Goal: Task Accomplishment & Management: Use online tool/utility

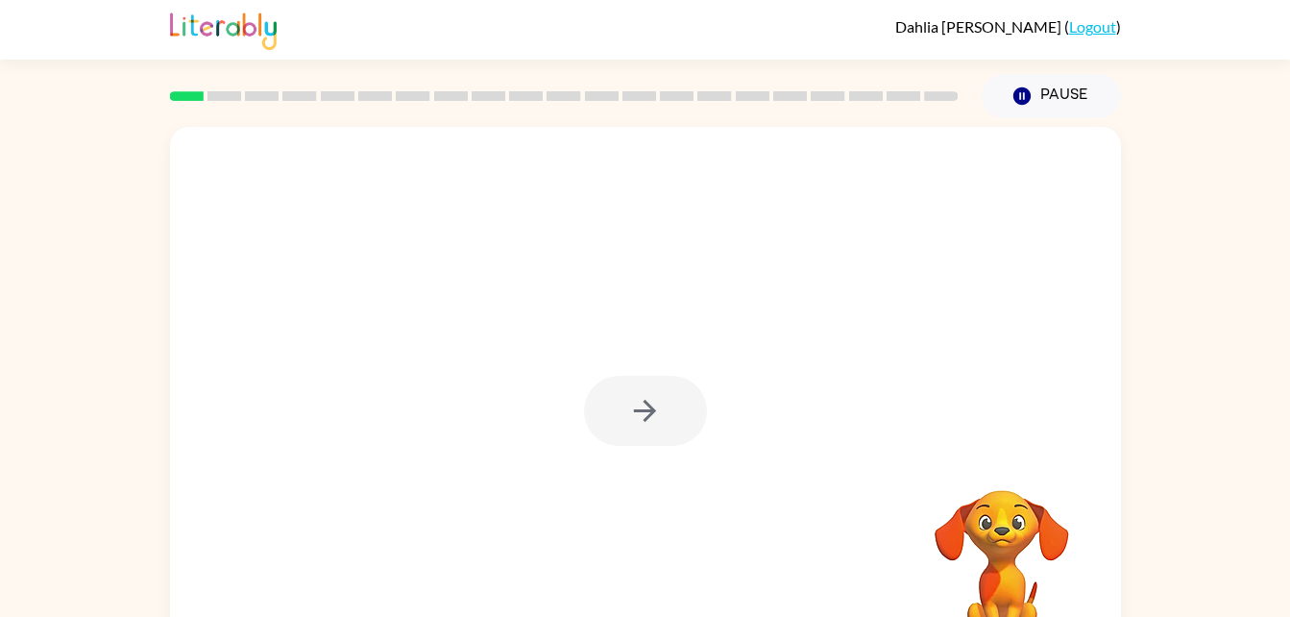
click at [654, 432] on div at bounding box center [645, 411] width 123 height 70
click at [651, 430] on button "button" at bounding box center [645, 411] width 123 height 70
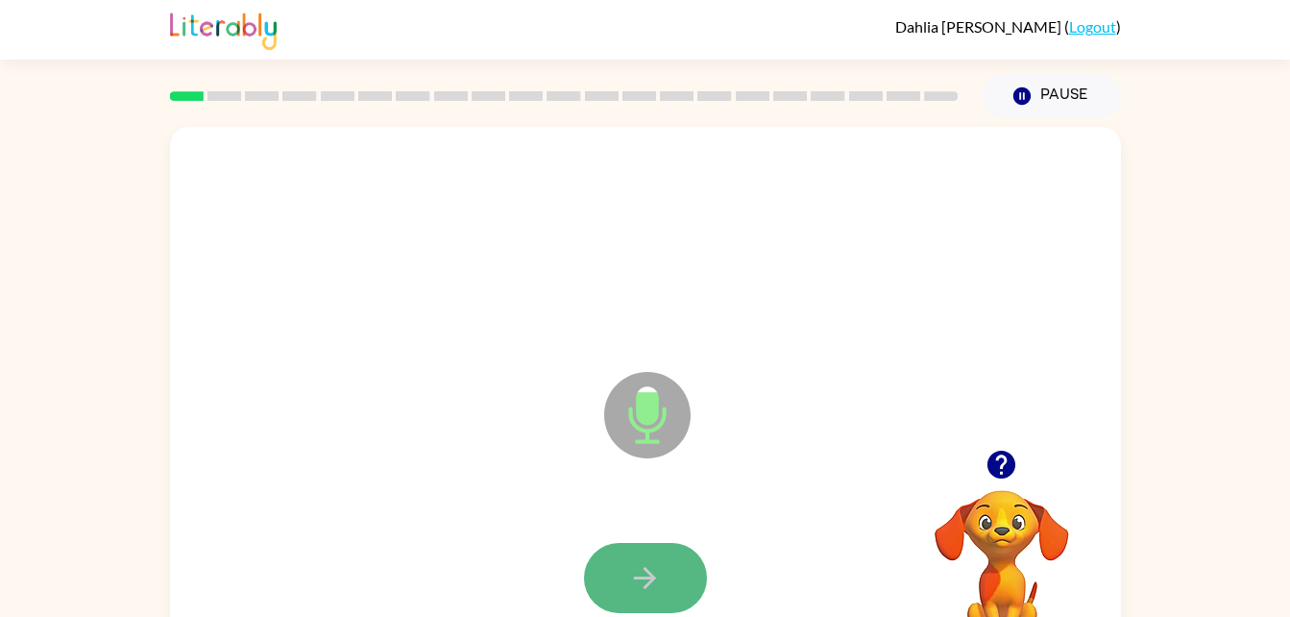
click at [646, 588] on icon "button" at bounding box center [645, 578] width 22 height 22
click at [1188, 305] on div "Microphone The Microphone is here when it is your turn to talk Your browser mus…" at bounding box center [645, 396] width 1290 height 557
click at [667, 585] on button "button" at bounding box center [645, 578] width 123 height 70
click at [669, 580] on button "button" at bounding box center [645, 578] width 123 height 70
click at [671, 560] on button "button" at bounding box center [645, 578] width 123 height 70
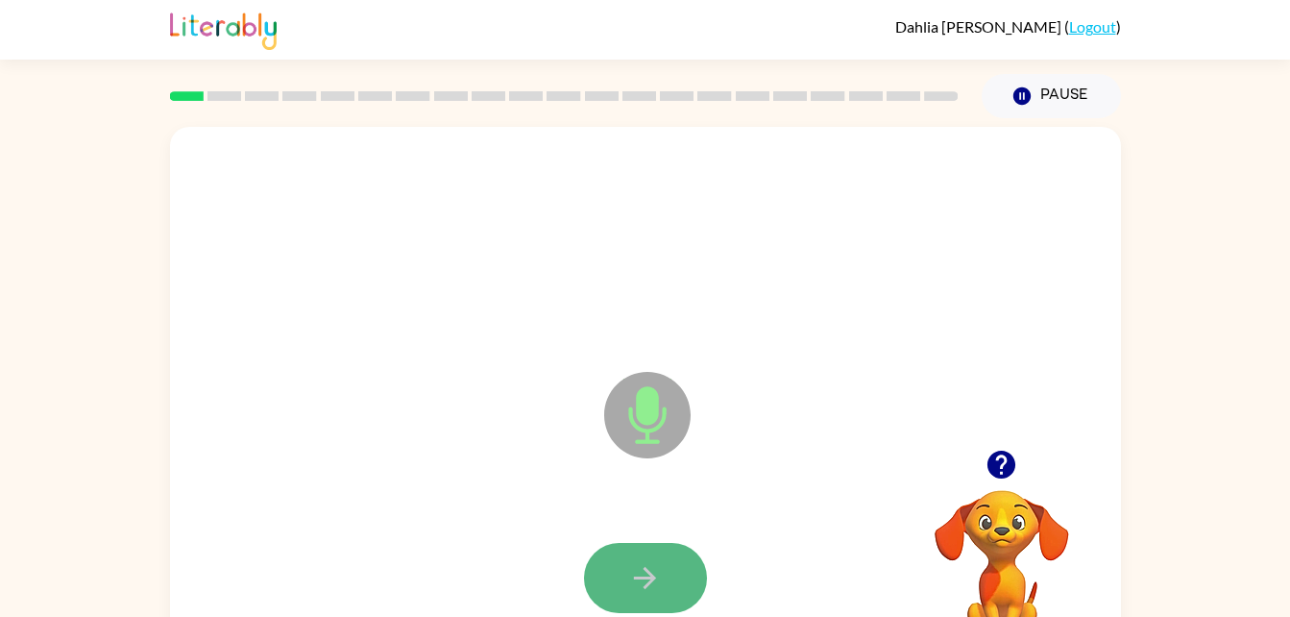
click at [647, 590] on icon "button" at bounding box center [645, 578] width 34 height 34
click at [634, 574] on icon "button" at bounding box center [645, 578] width 34 height 34
click at [654, 569] on icon "button" at bounding box center [645, 578] width 34 height 34
click at [647, 563] on icon "button" at bounding box center [645, 578] width 34 height 34
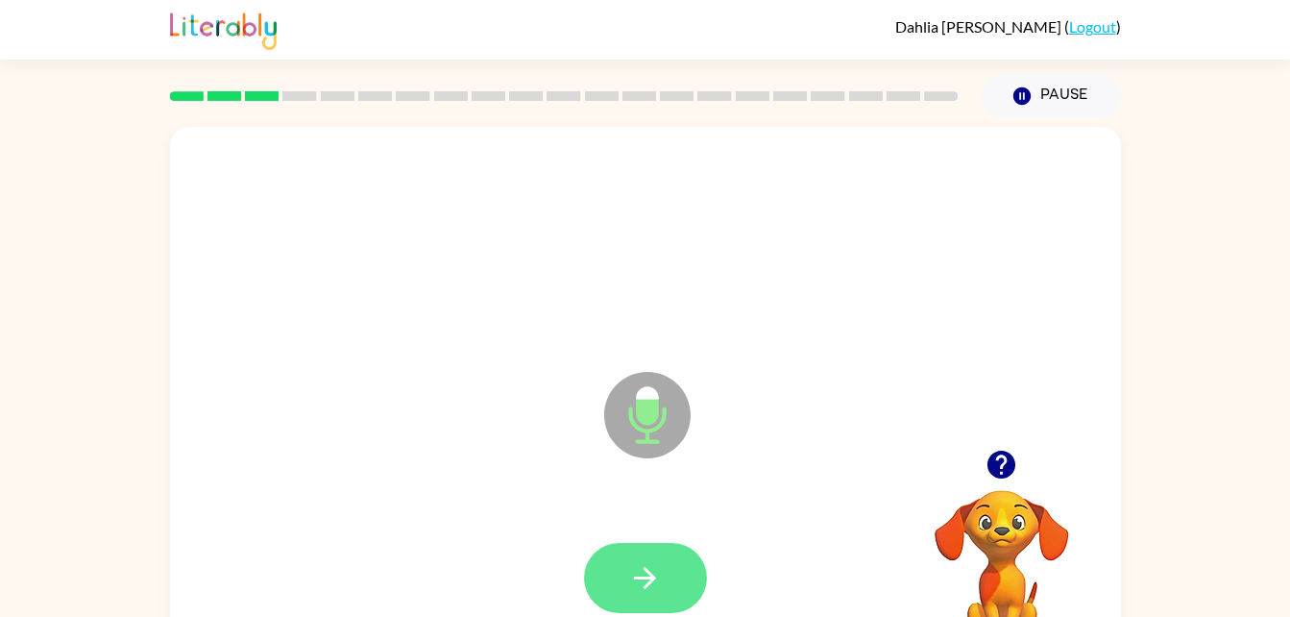
click at [663, 572] on button "button" at bounding box center [645, 578] width 123 height 70
click at [664, 572] on button "button" at bounding box center [645, 578] width 123 height 70
click at [671, 573] on button "button" at bounding box center [645, 578] width 123 height 70
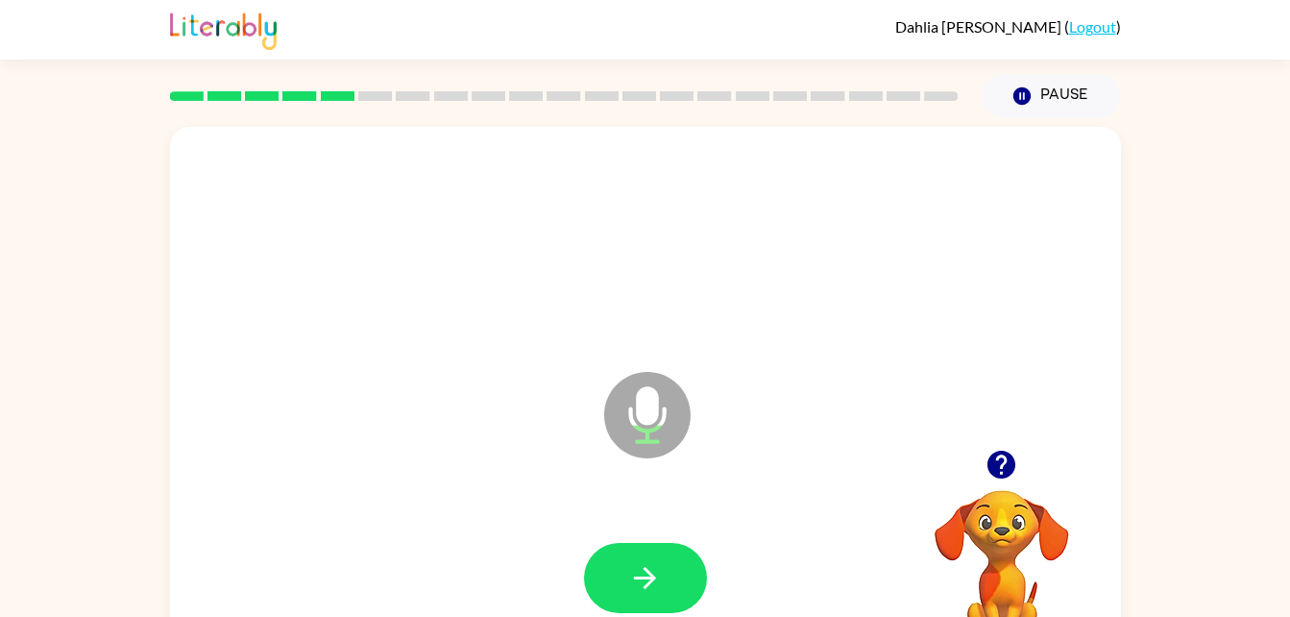
drag, startPoint x: 671, startPoint y: 573, endPoint x: 513, endPoint y: 416, distance: 222.1
click at [513, 416] on div "Microphone The Microphone is here when it is your turn to talk" at bounding box center [645, 401] width 951 height 549
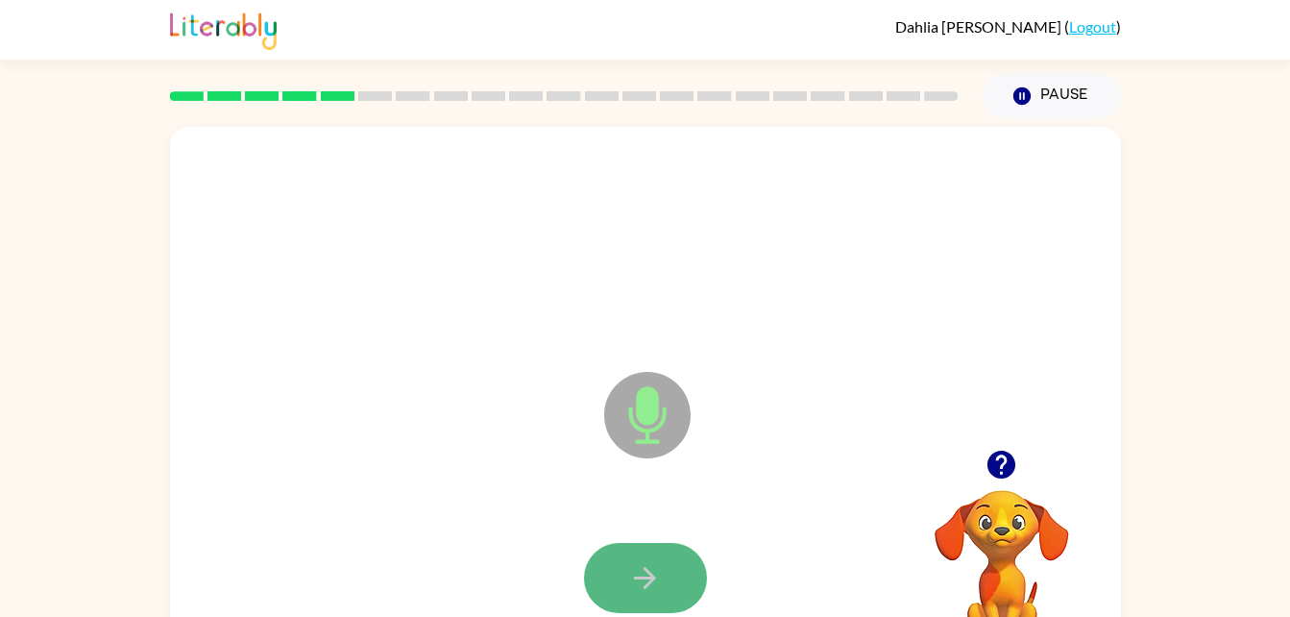
click at [683, 590] on button "button" at bounding box center [645, 578] width 123 height 70
click at [654, 557] on button "button" at bounding box center [645, 578] width 123 height 70
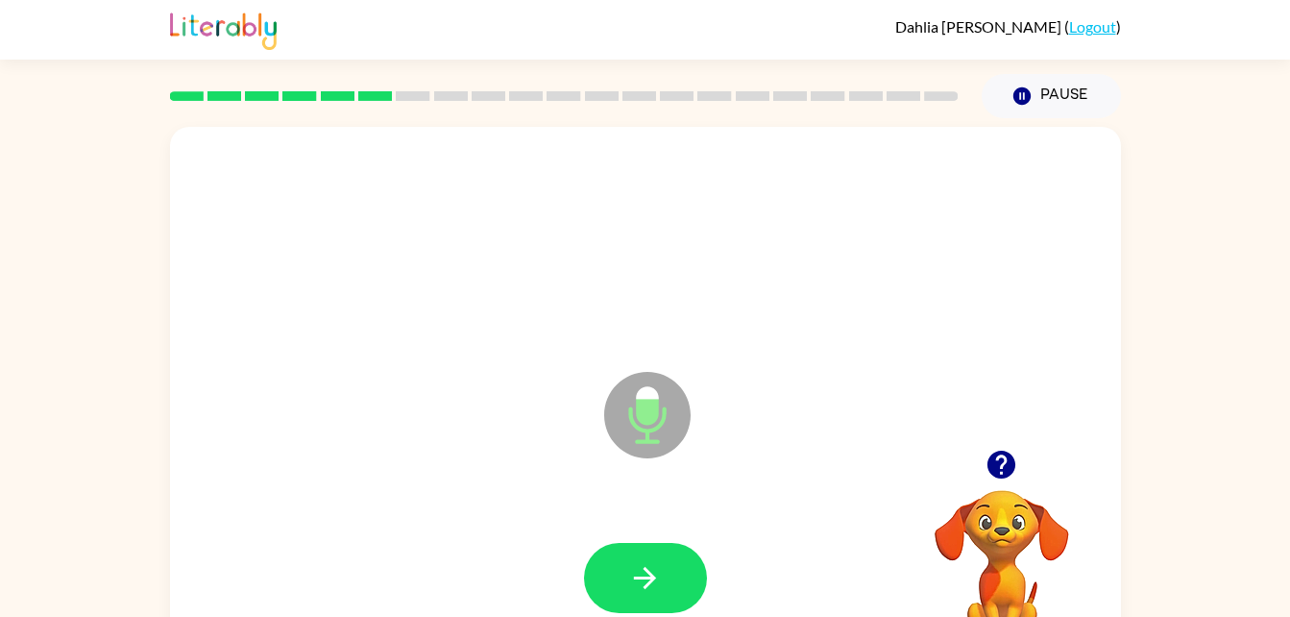
click at [860, 413] on icon "Microphone The Microphone is here when it is your turn to talk" at bounding box center [743, 439] width 288 height 144
click at [657, 556] on button "button" at bounding box center [645, 578] width 123 height 70
click at [666, 567] on button "button" at bounding box center [645, 578] width 123 height 70
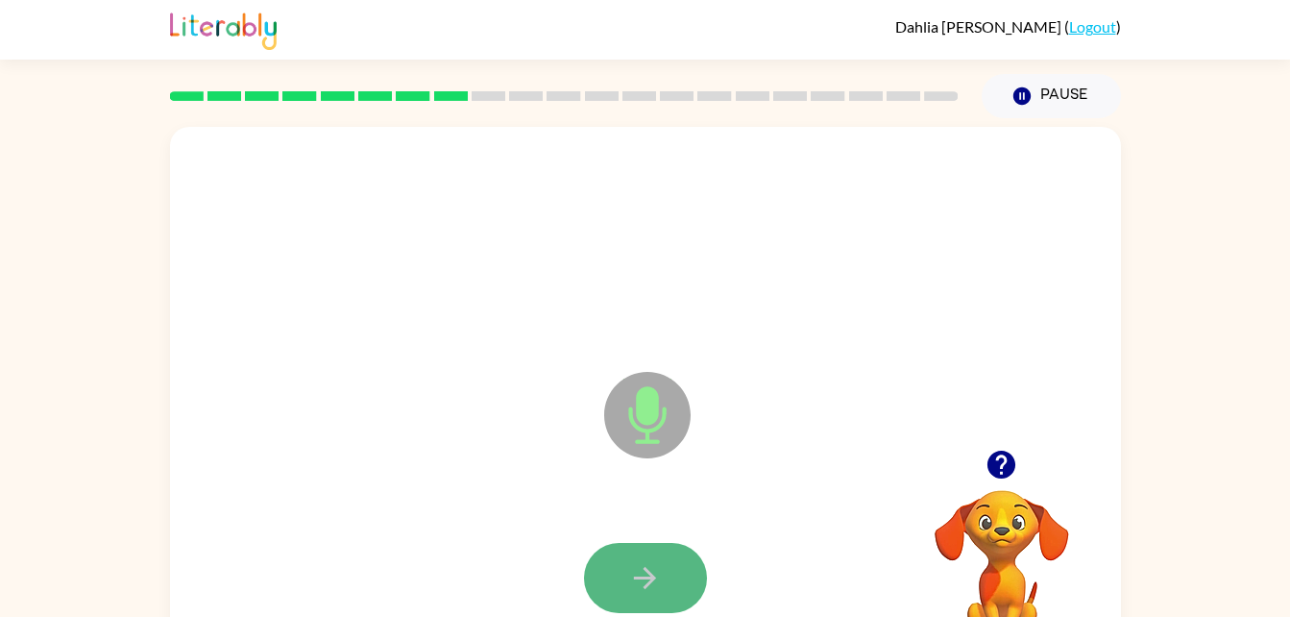
click at [647, 565] on icon "button" at bounding box center [645, 578] width 34 height 34
click at [671, 574] on button "button" at bounding box center [645, 578] width 123 height 70
click at [671, 595] on button "button" at bounding box center [645, 578] width 123 height 70
click at [640, 573] on icon "button" at bounding box center [645, 578] width 34 height 34
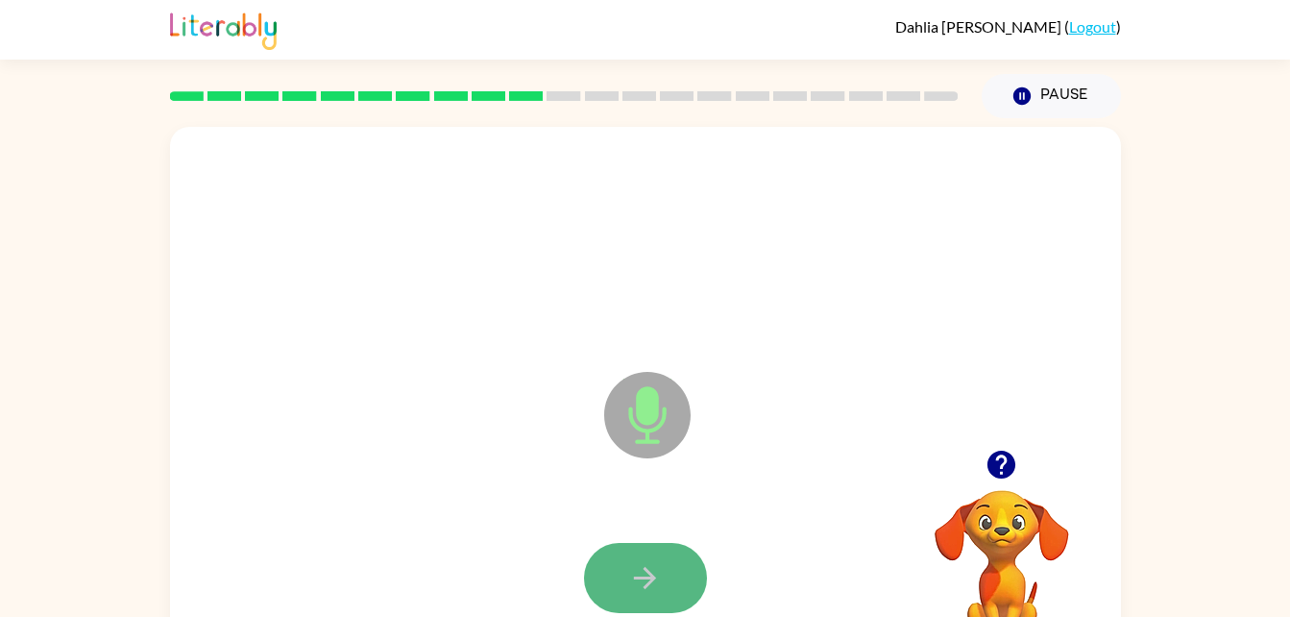
click at [646, 553] on button "button" at bounding box center [645, 578] width 123 height 70
click at [654, 572] on icon "button" at bounding box center [645, 578] width 34 height 34
click at [638, 580] on icon "button" at bounding box center [645, 578] width 34 height 34
click at [663, 554] on button "button" at bounding box center [645, 578] width 123 height 70
click at [653, 583] on icon "button" at bounding box center [645, 578] width 34 height 34
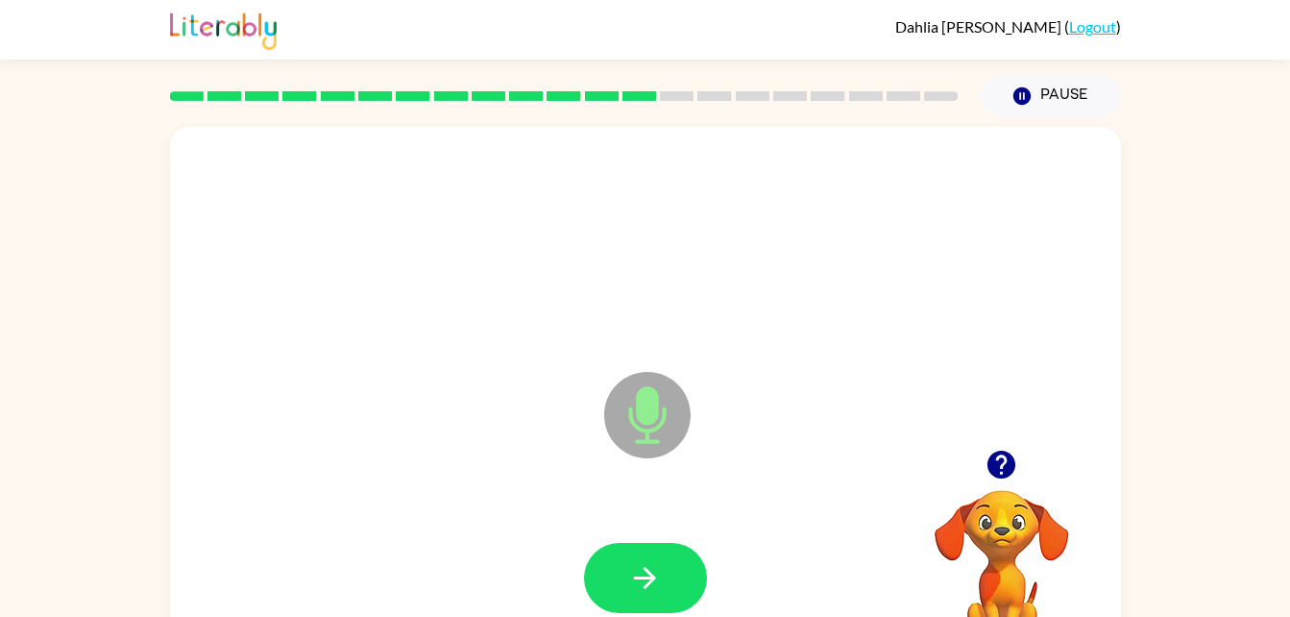
click at [653, 583] on icon "button" at bounding box center [645, 578] width 34 height 34
click at [654, 583] on icon "button" at bounding box center [645, 578] width 34 height 34
drag, startPoint x: 660, startPoint y: 565, endPoint x: 518, endPoint y: 495, distance: 158.5
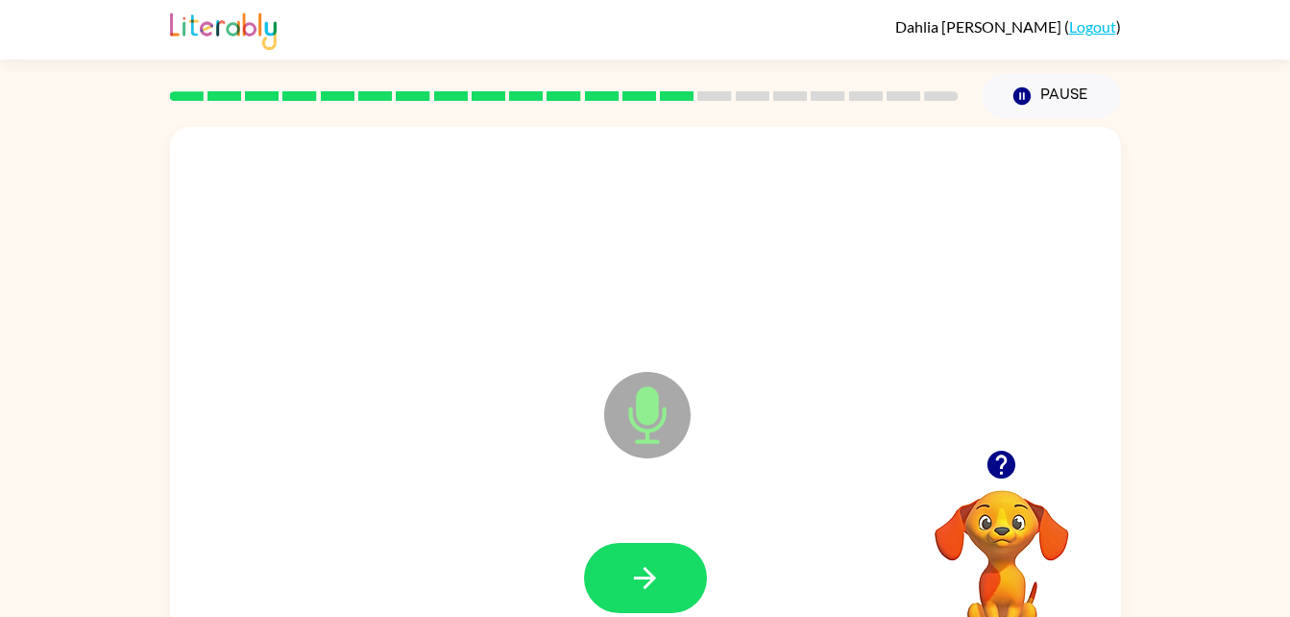
click at [518, 495] on div "Microphone The Microphone is here when it is your turn to talk" at bounding box center [645, 401] width 951 height 549
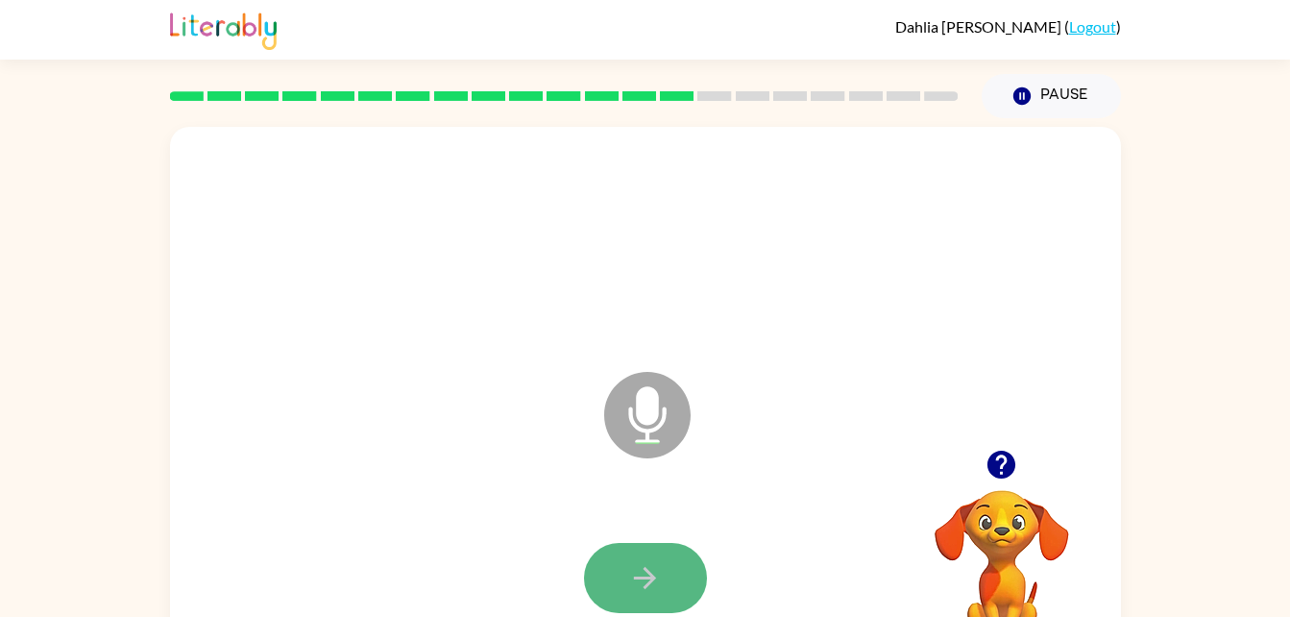
click at [629, 551] on button "button" at bounding box center [645, 578] width 123 height 70
click at [635, 559] on button "button" at bounding box center [645, 578] width 123 height 70
click at [634, 555] on button "button" at bounding box center [645, 578] width 123 height 70
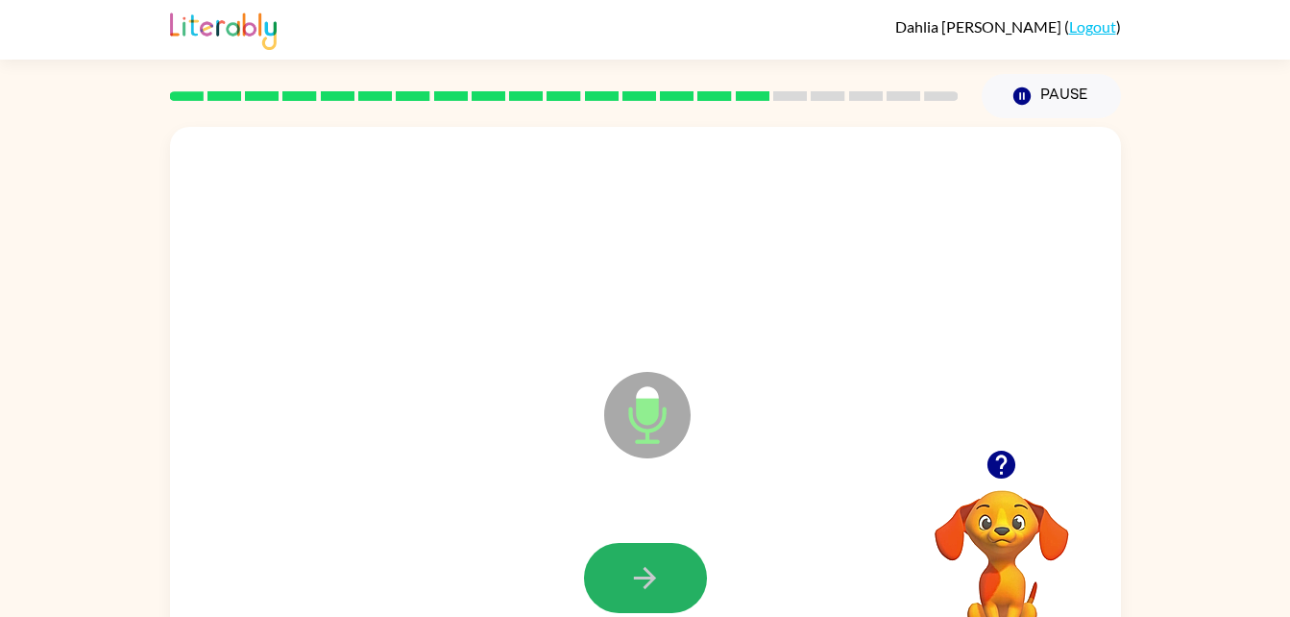
click at [631, 547] on button "button" at bounding box center [645, 578] width 123 height 70
click at [633, 550] on button "button" at bounding box center [645, 578] width 123 height 70
drag, startPoint x: 633, startPoint y: 550, endPoint x: 650, endPoint y: 582, distance: 36.1
click at [650, 582] on button "button" at bounding box center [645, 578] width 123 height 70
click at [650, 582] on icon "button" at bounding box center [645, 578] width 22 height 22
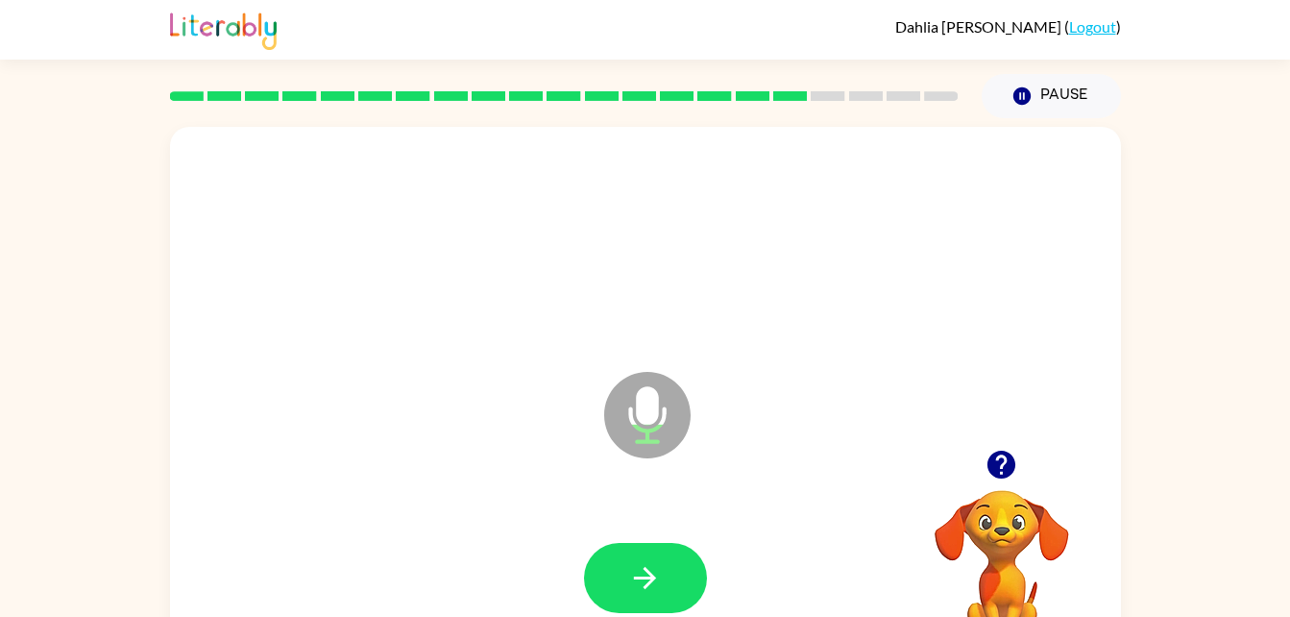
drag, startPoint x: 650, startPoint y: 582, endPoint x: 402, endPoint y: 437, distance: 287.2
click at [402, 437] on div "Microphone The Microphone is here when it is your turn to talk" at bounding box center [645, 401] width 951 height 549
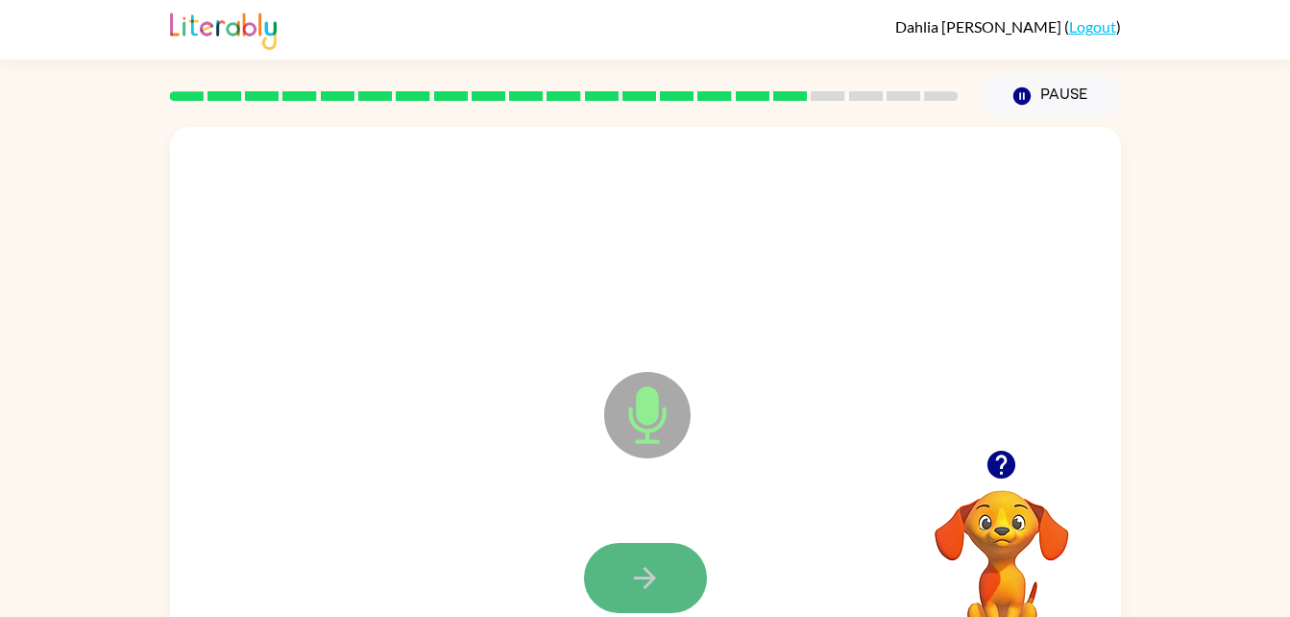
click at [627, 556] on button "button" at bounding box center [645, 578] width 123 height 70
click at [656, 554] on button "button" at bounding box center [645, 578] width 123 height 70
click at [644, 558] on button "button" at bounding box center [645, 578] width 123 height 70
drag, startPoint x: 644, startPoint y: 558, endPoint x: 666, endPoint y: 577, distance: 29.3
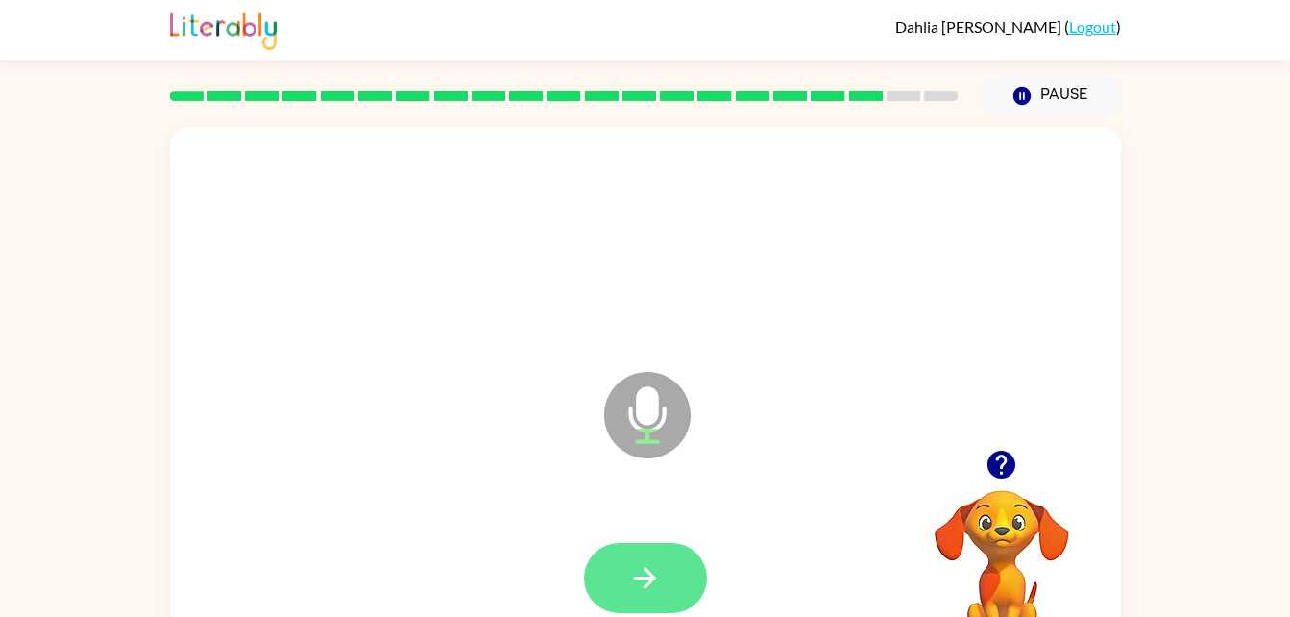
click at [666, 577] on button "button" at bounding box center [645, 578] width 123 height 70
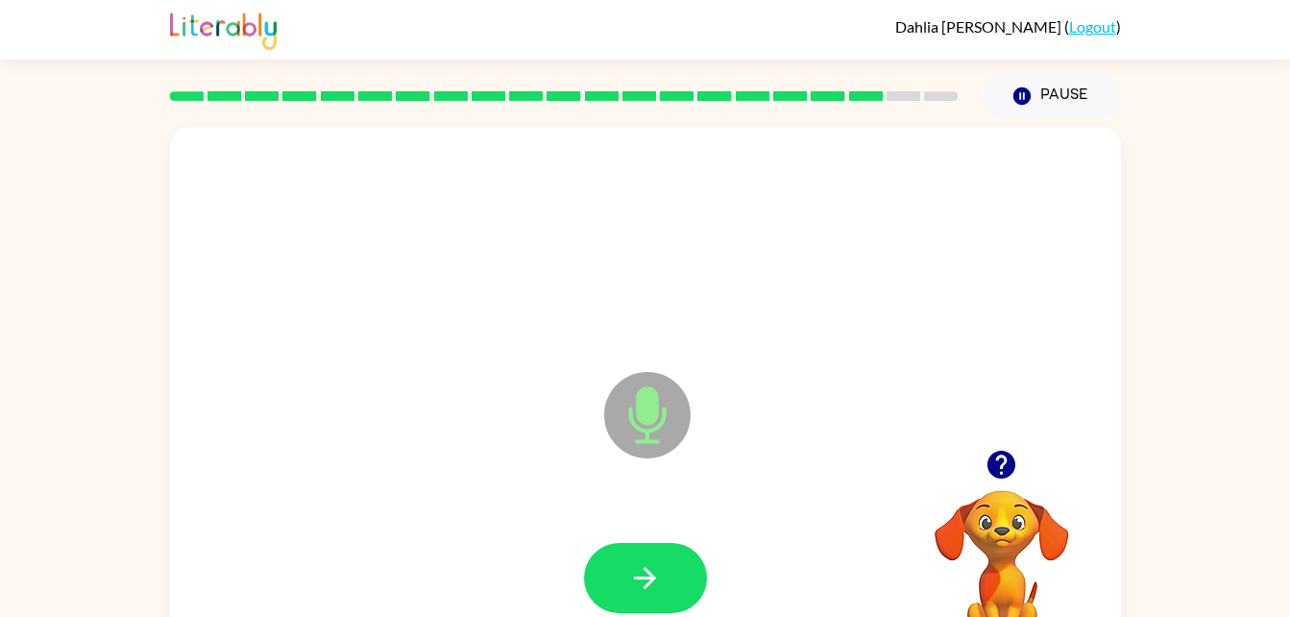
click at [666, 577] on button "button" at bounding box center [645, 578] width 123 height 70
click at [641, 572] on icon "button" at bounding box center [645, 578] width 34 height 34
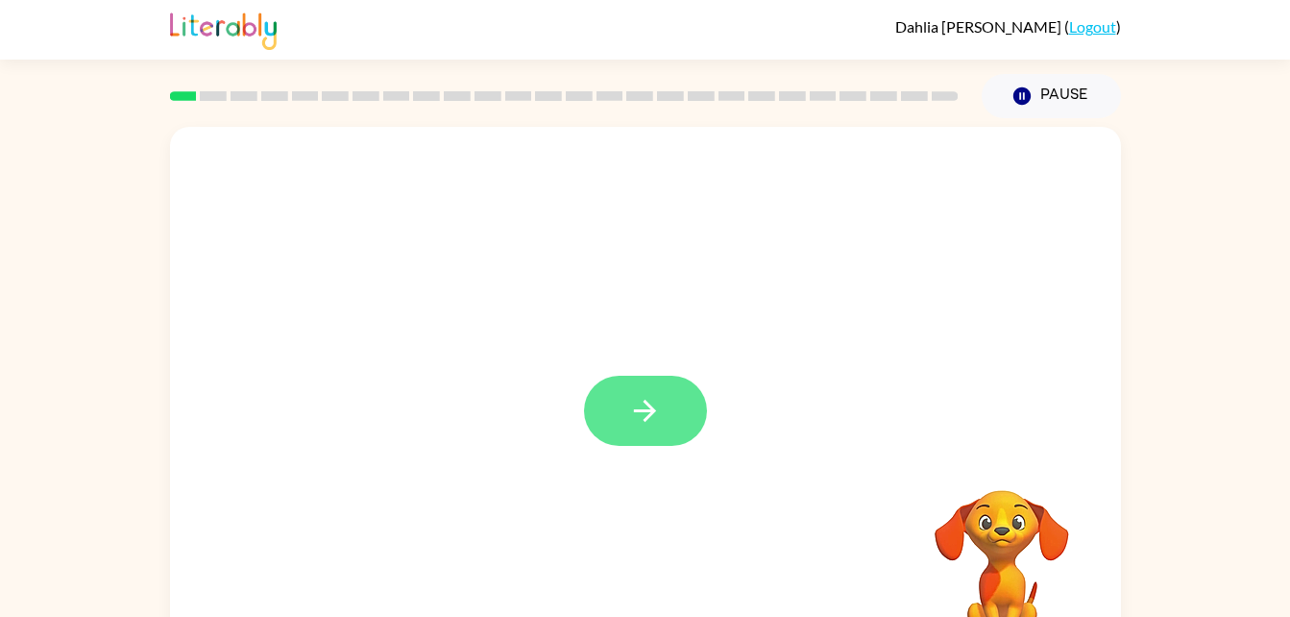
click at [656, 392] on button "button" at bounding box center [645, 411] width 123 height 70
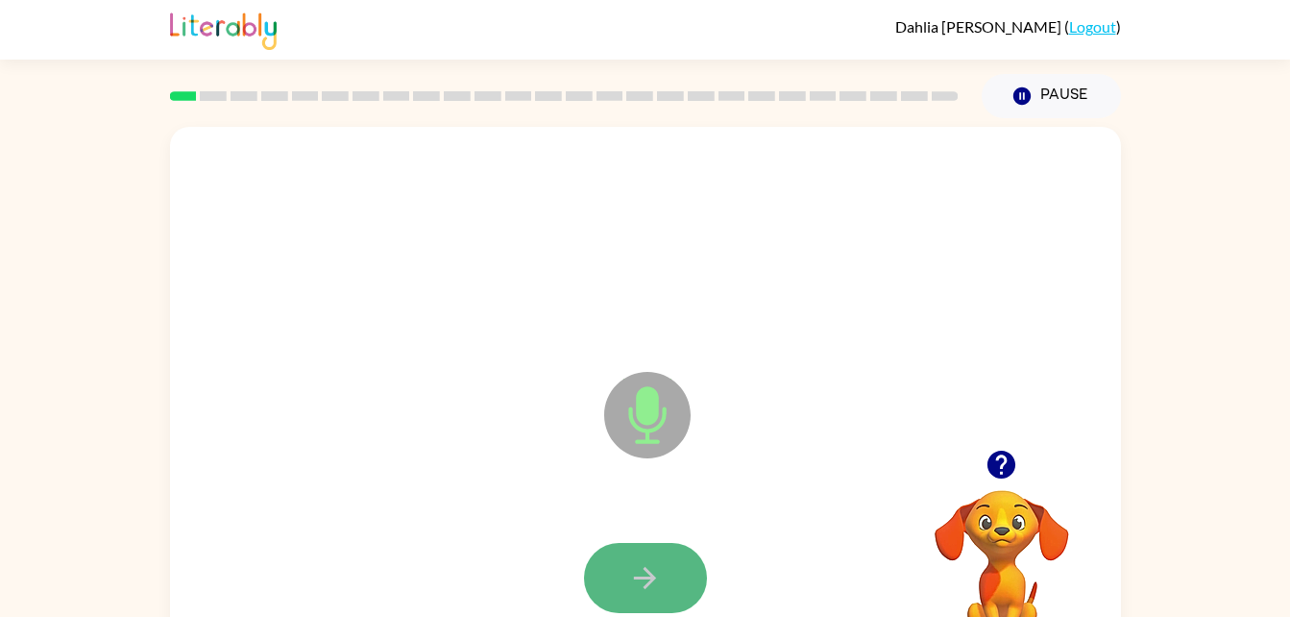
click at [641, 570] on icon "button" at bounding box center [645, 578] width 34 height 34
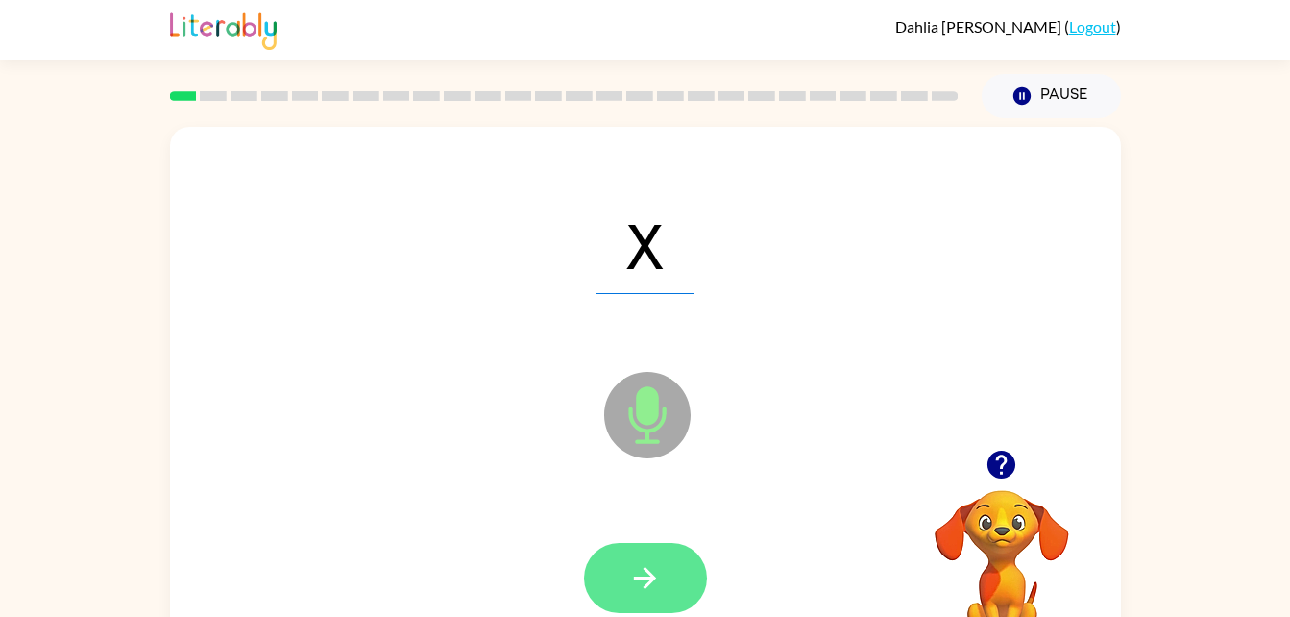
click at [668, 581] on button "button" at bounding box center [645, 578] width 123 height 70
click at [669, 581] on button "button" at bounding box center [645, 578] width 123 height 70
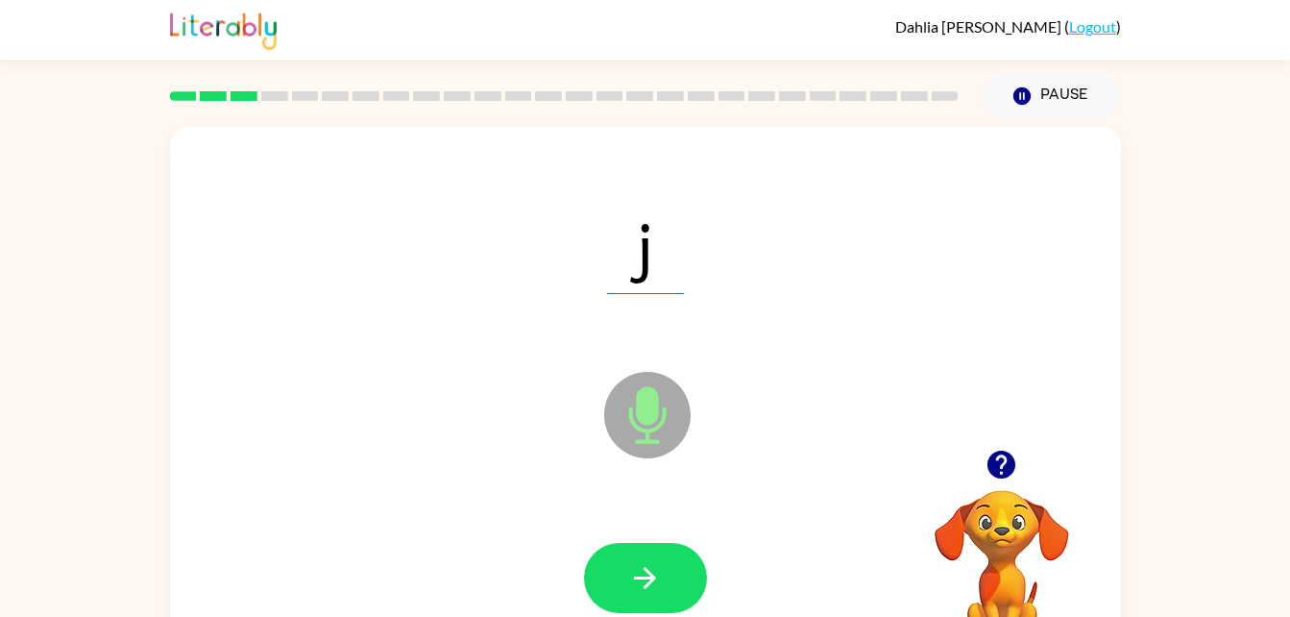
drag, startPoint x: 669, startPoint y: 581, endPoint x: 646, endPoint y: 575, distance: 22.8
click at [646, 575] on icon "button" at bounding box center [645, 578] width 34 height 34
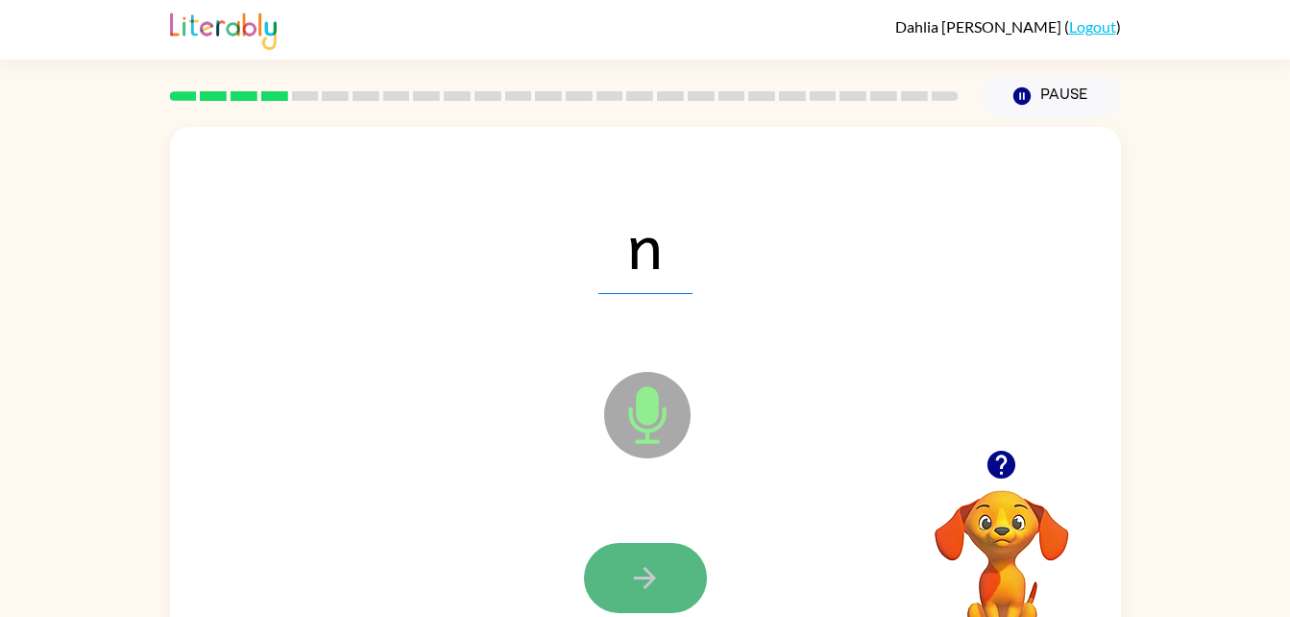
click at [655, 569] on icon "button" at bounding box center [645, 578] width 34 height 34
click at [673, 570] on button "button" at bounding box center [645, 578] width 123 height 70
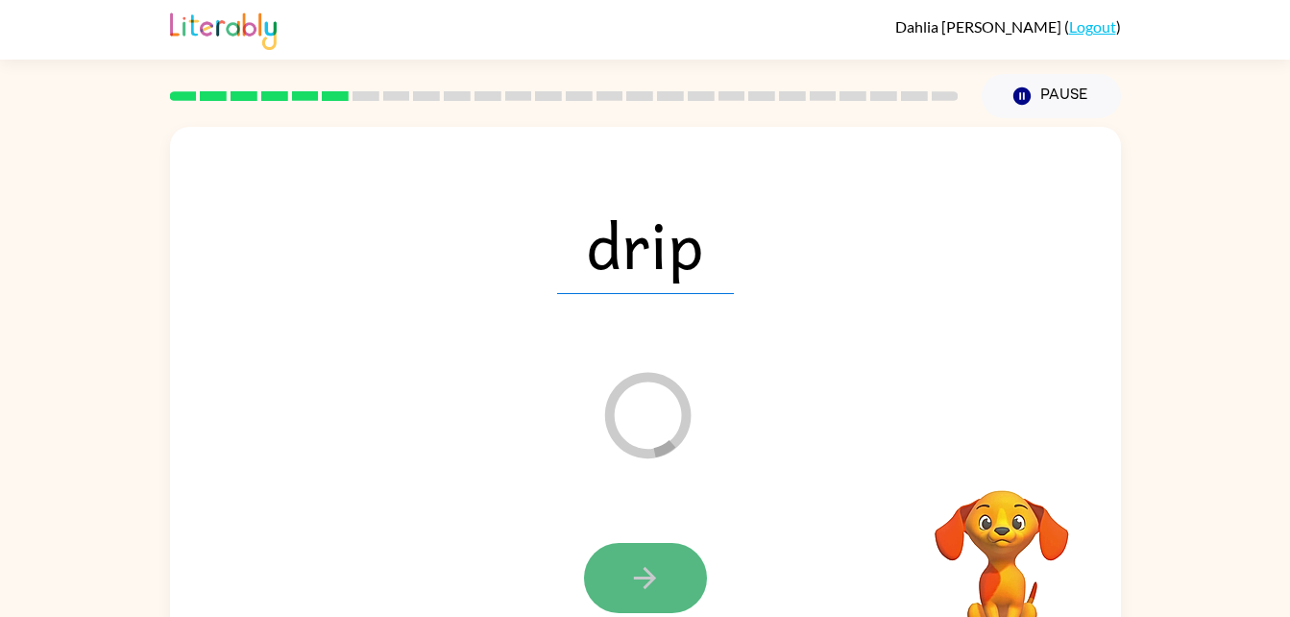
click at [672, 562] on button "button" at bounding box center [645, 578] width 123 height 70
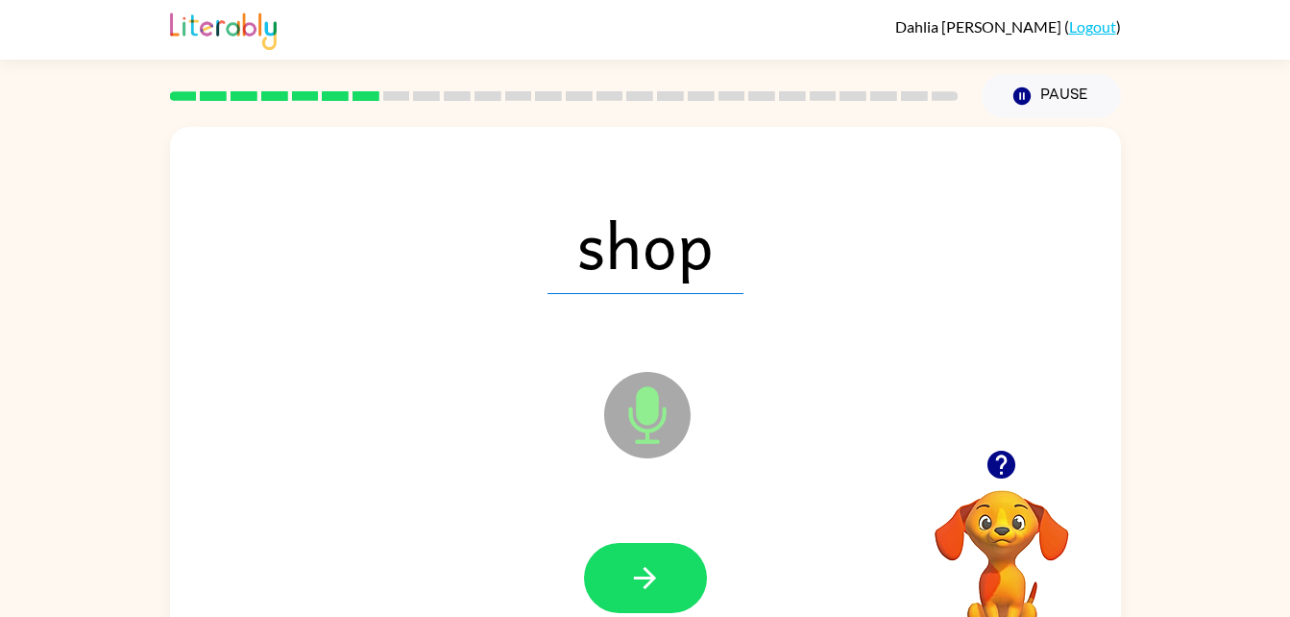
click at [655, 402] on icon "Microphone The Microphone is here when it is your turn to talk" at bounding box center [743, 439] width 288 height 144
click at [642, 564] on icon "button" at bounding box center [645, 578] width 34 height 34
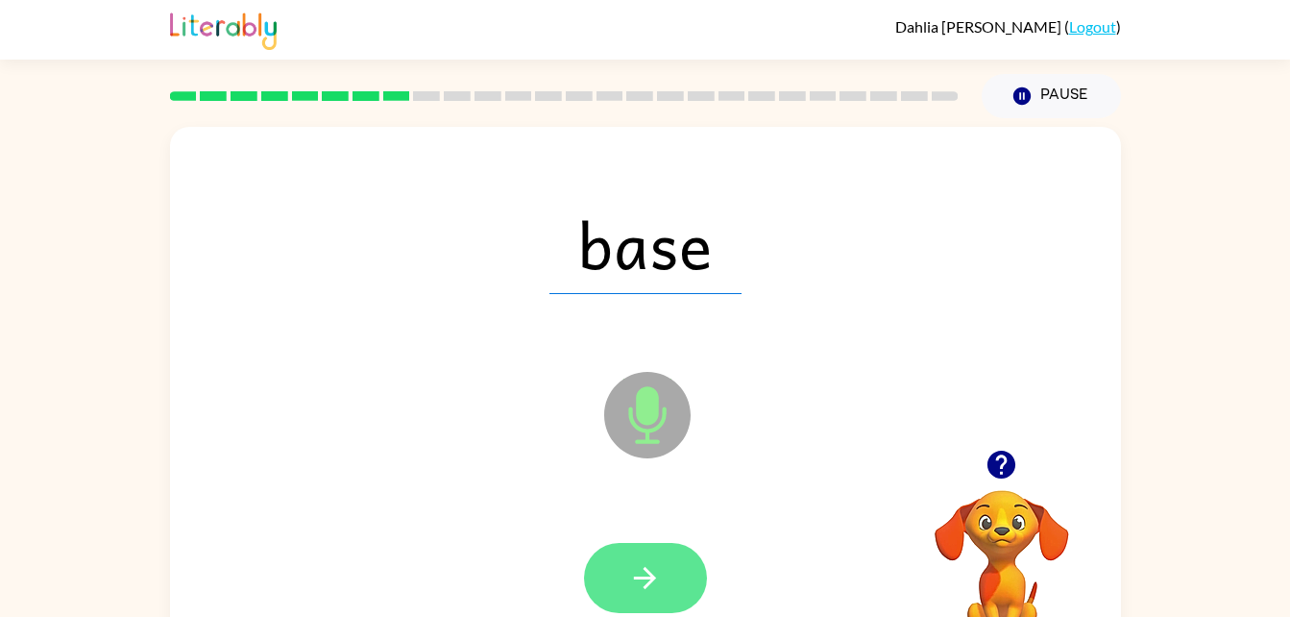
click at [639, 561] on icon "button" at bounding box center [645, 578] width 34 height 34
click at [665, 571] on button "button" at bounding box center [645, 578] width 123 height 70
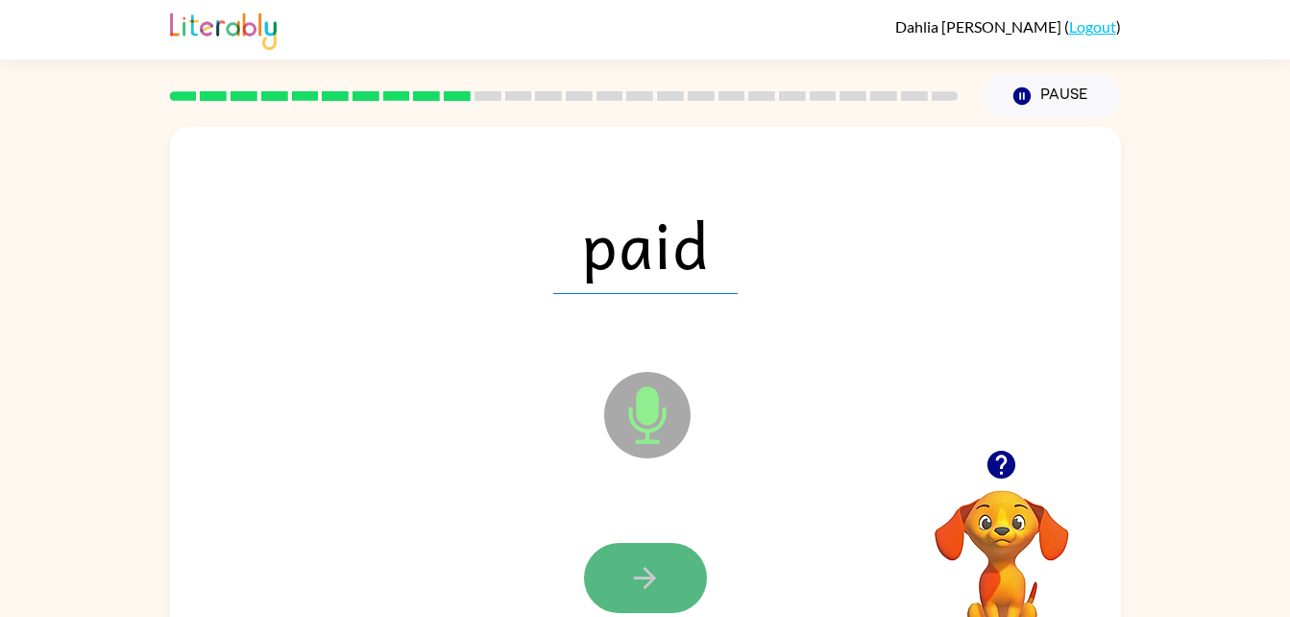
click at [624, 555] on button "button" at bounding box center [645, 578] width 123 height 70
click at [633, 569] on icon "button" at bounding box center [645, 578] width 34 height 34
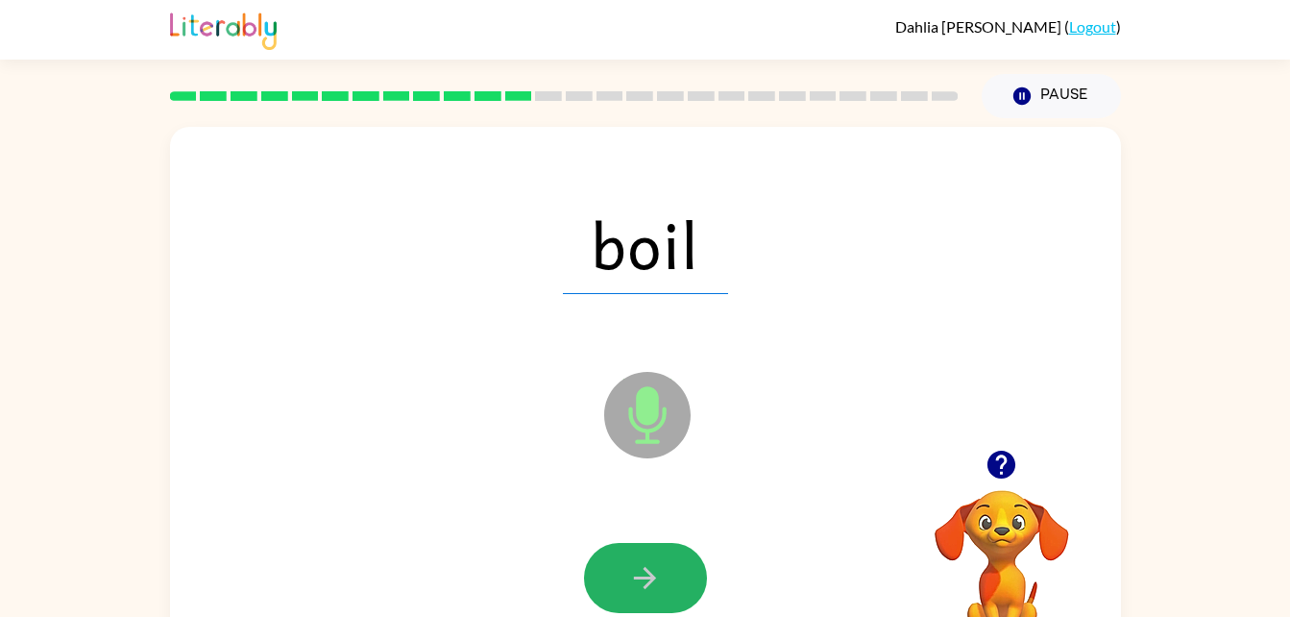
click at [617, 553] on button "button" at bounding box center [645, 578] width 123 height 70
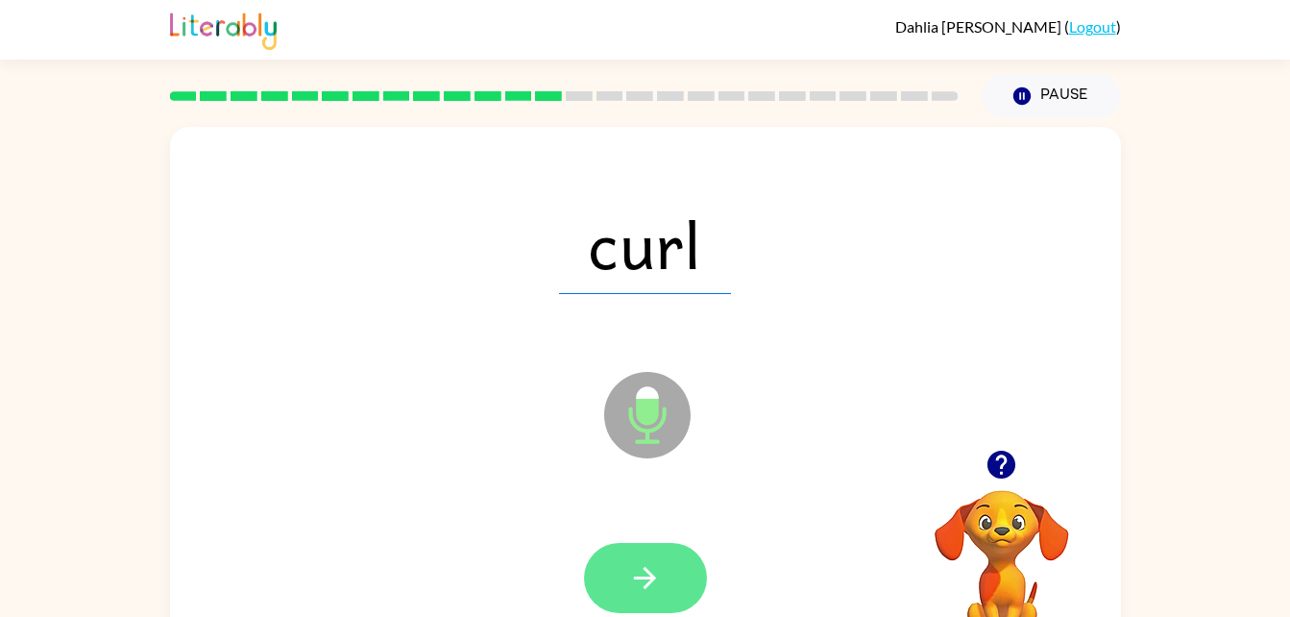
click at [636, 550] on button "button" at bounding box center [645, 578] width 123 height 70
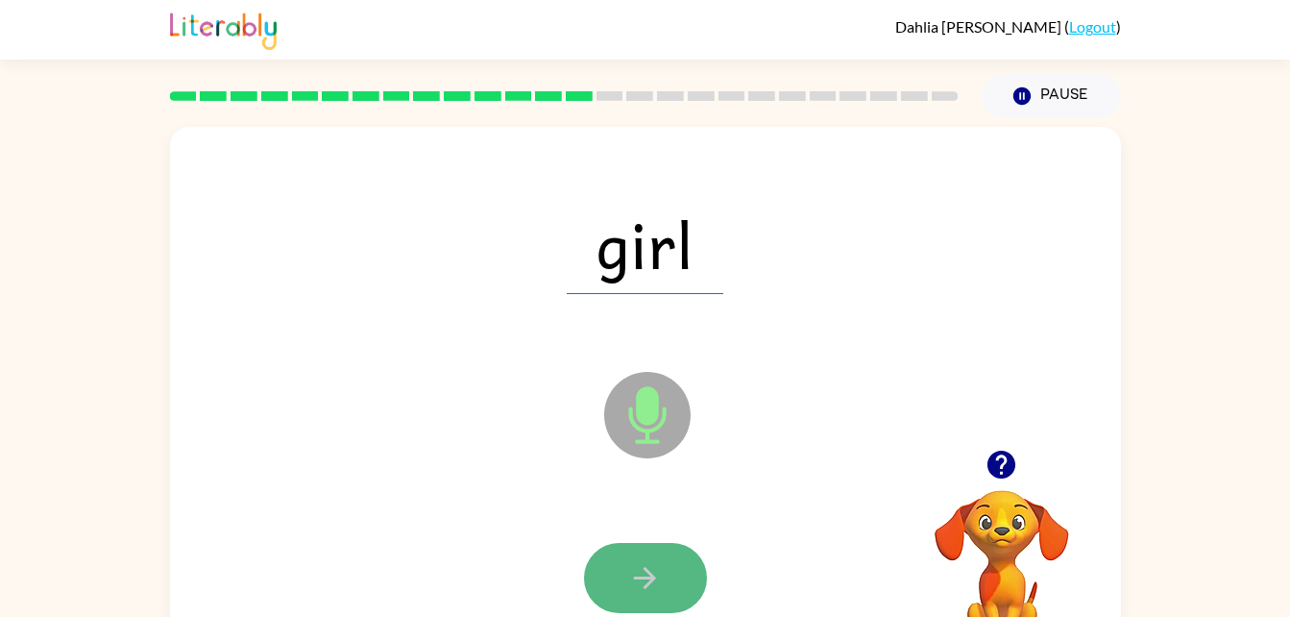
click at [633, 551] on button "button" at bounding box center [645, 578] width 123 height 70
drag, startPoint x: 654, startPoint y: 573, endPoint x: 616, endPoint y: 572, distance: 38.4
click at [616, 572] on button "button" at bounding box center [645, 578] width 123 height 70
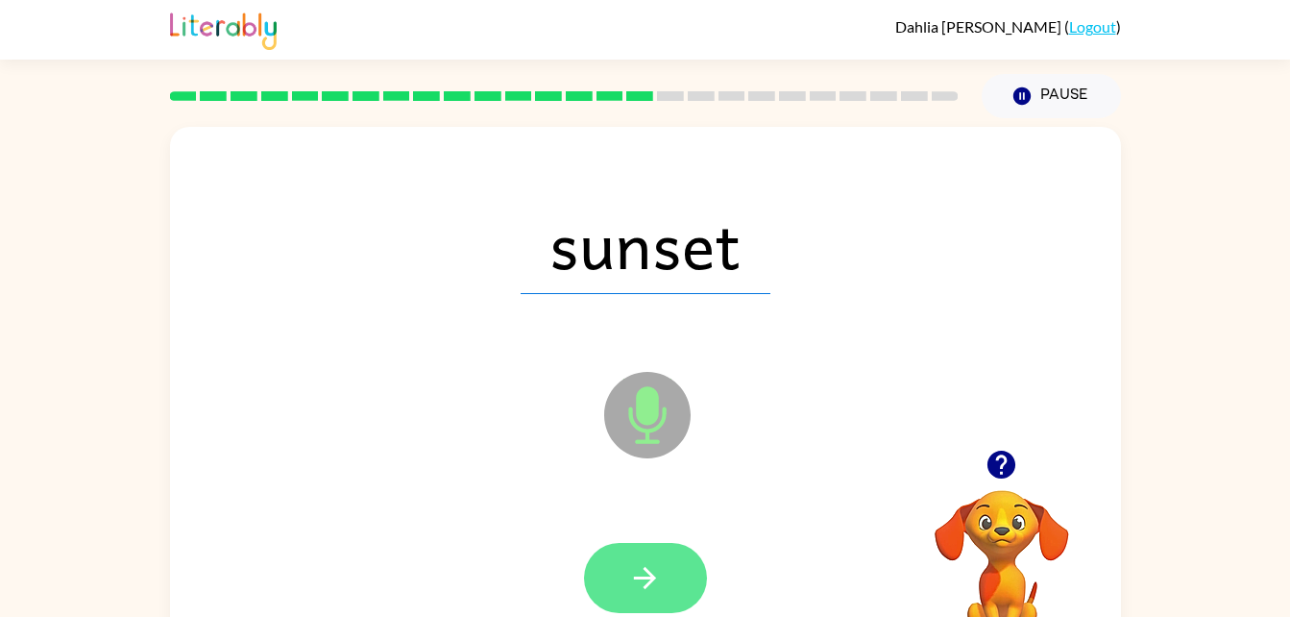
click at [671, 565] on button "button" at bounding box center [645, 578] width 123 height 70
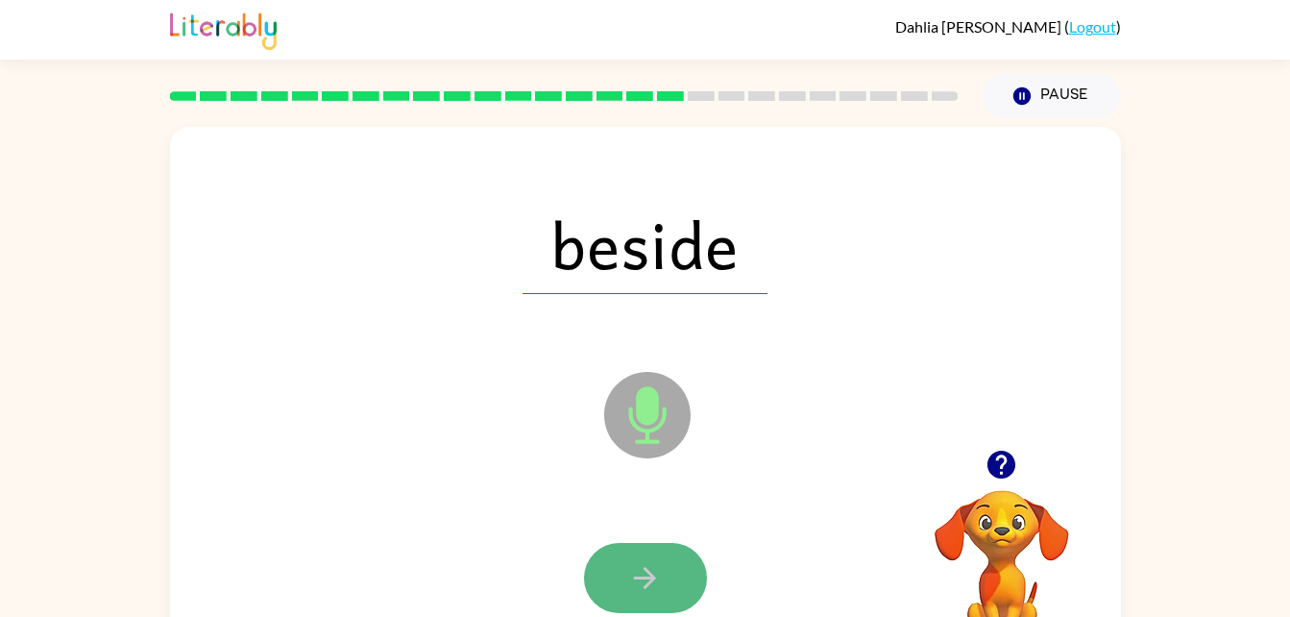
click at [616, 597] on button "button" at bounding box center [645, 578] width 123 height 70
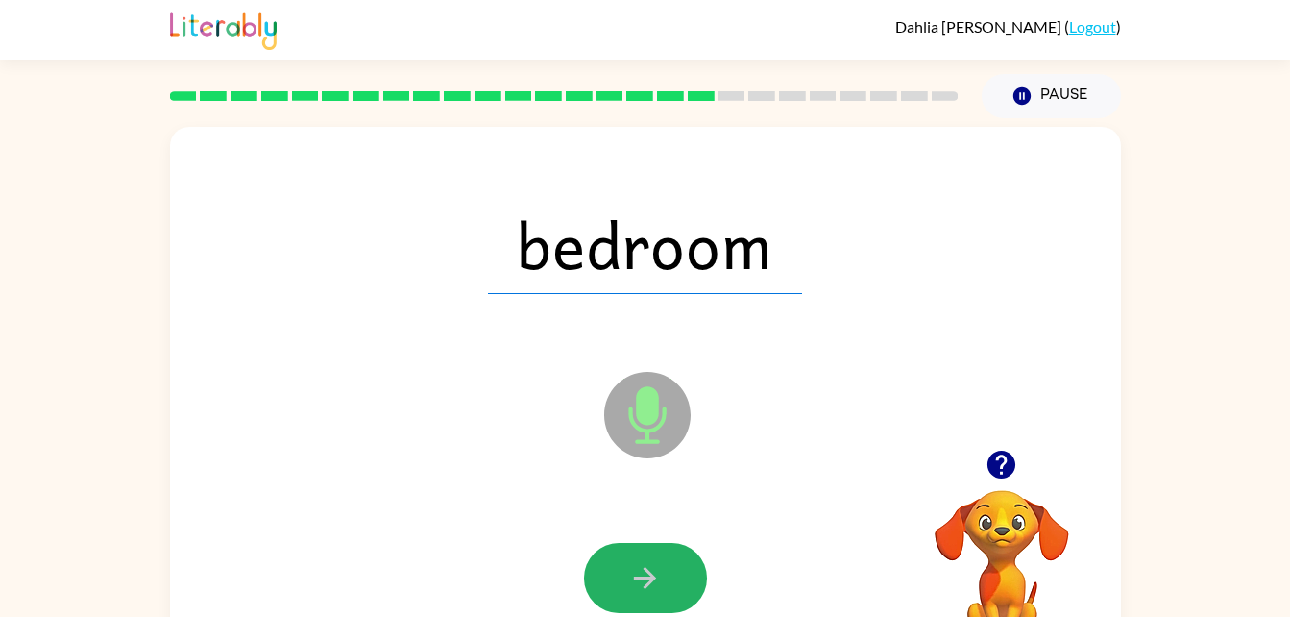
click at [624, 589] on button "button" at bounding box center [645, 578] width 123 height 70
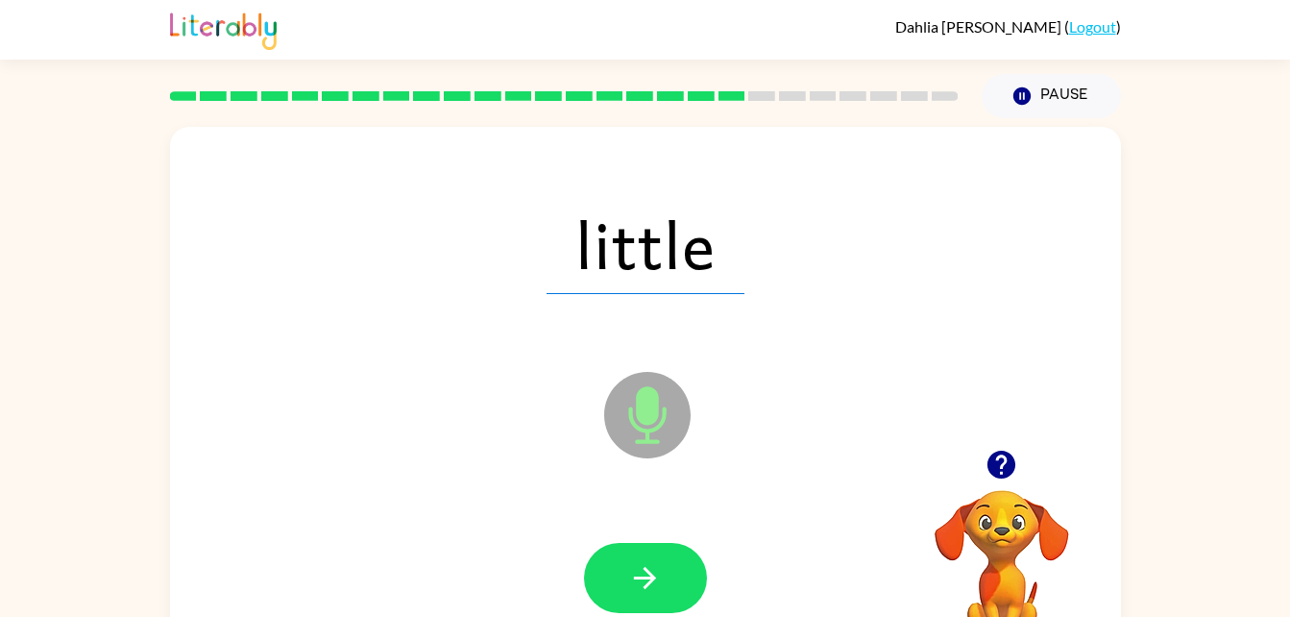
click at [624, 589] on button "button" at bounding box center [645, 578] width 123 height 70
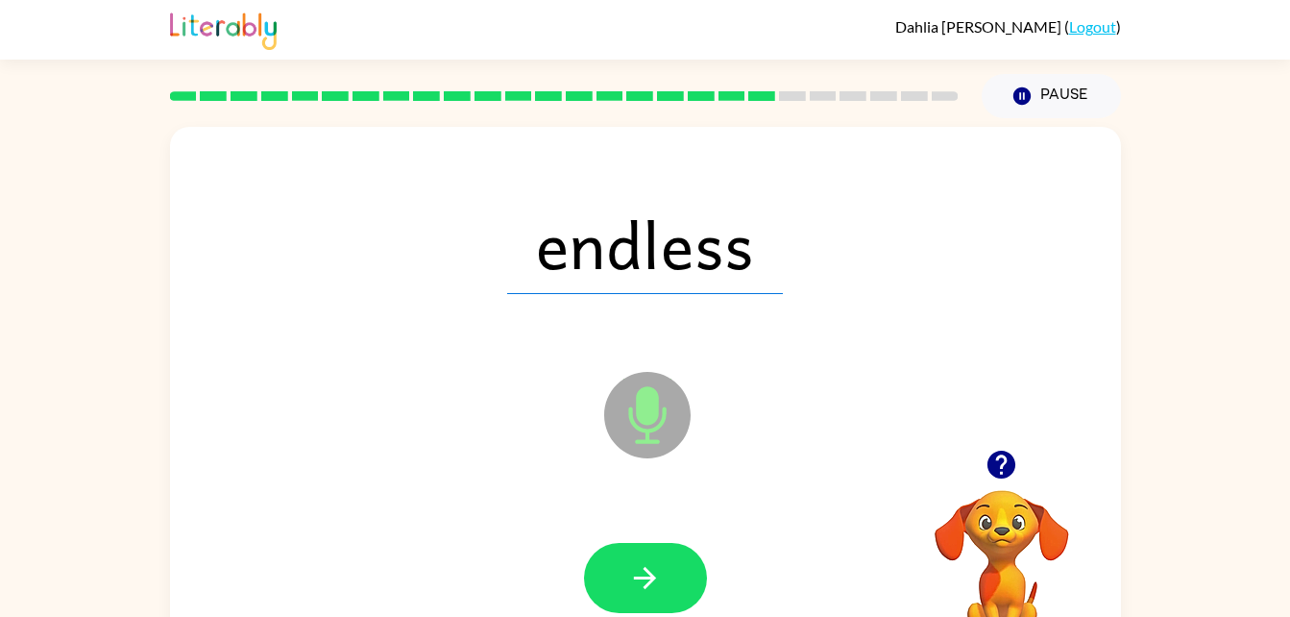
click at [624, 589] on button "button" at bounding box center [645, 578] width 123 height 70
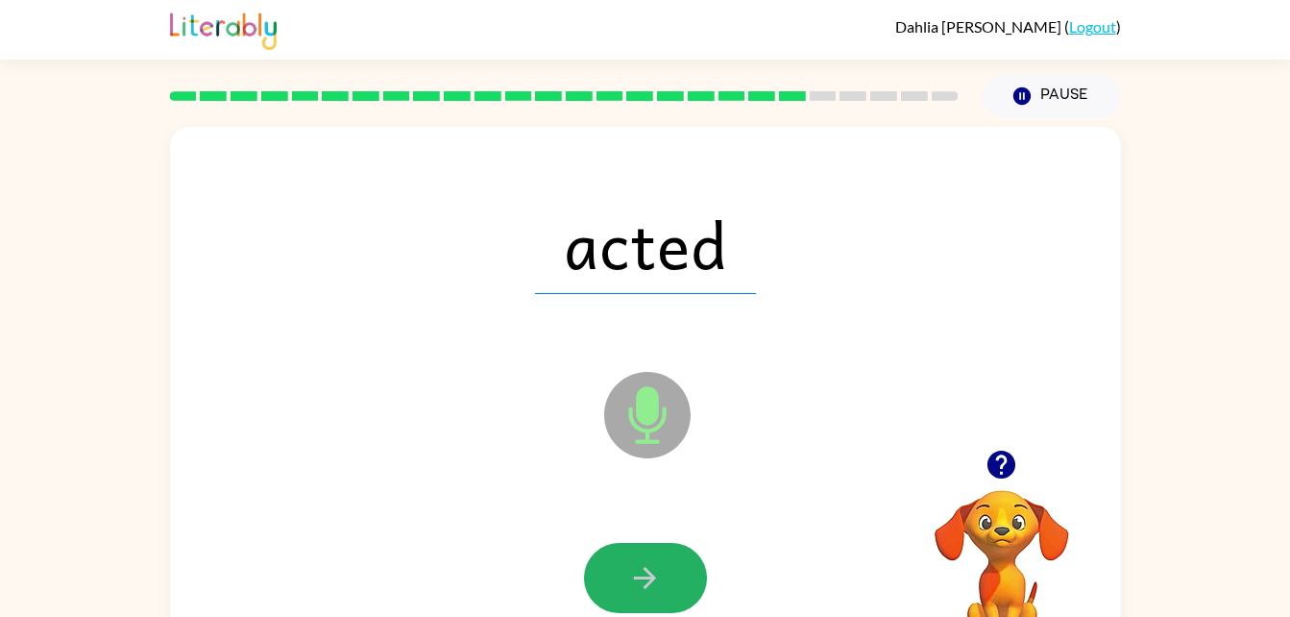
click at [624, 589] on button "button" at bounding box center [645, 578] width 123 height 70
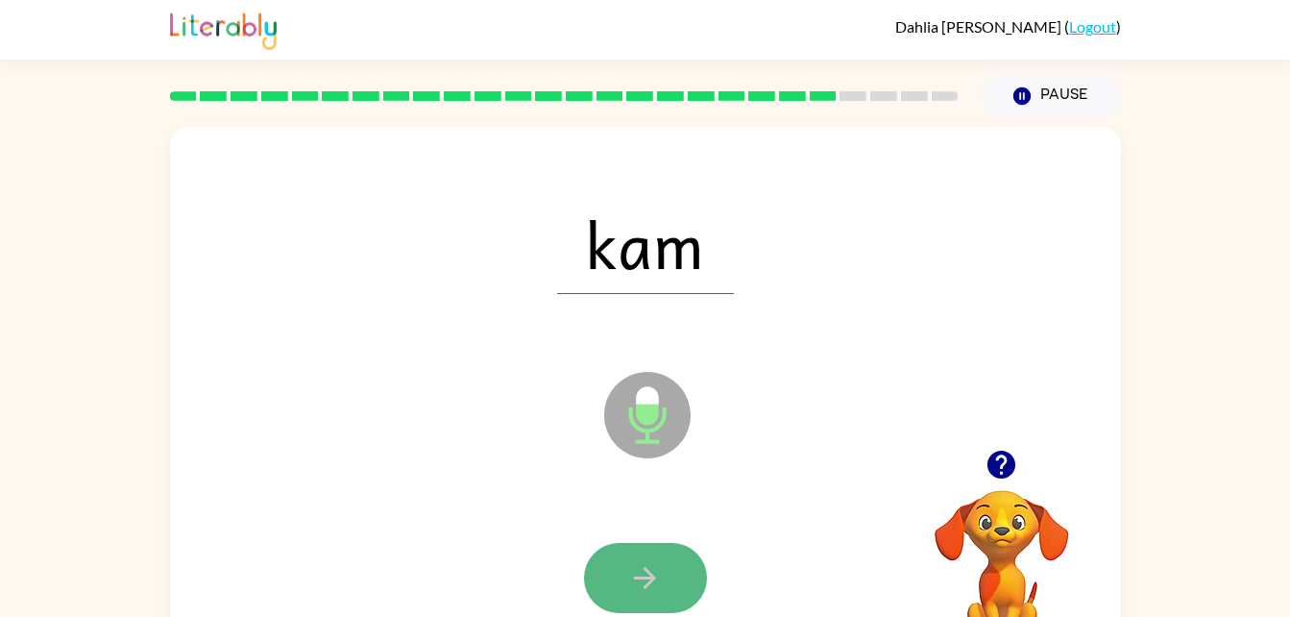
click at [616, 583] on button "button" at bounding box center [645, 578] width 123 height 70
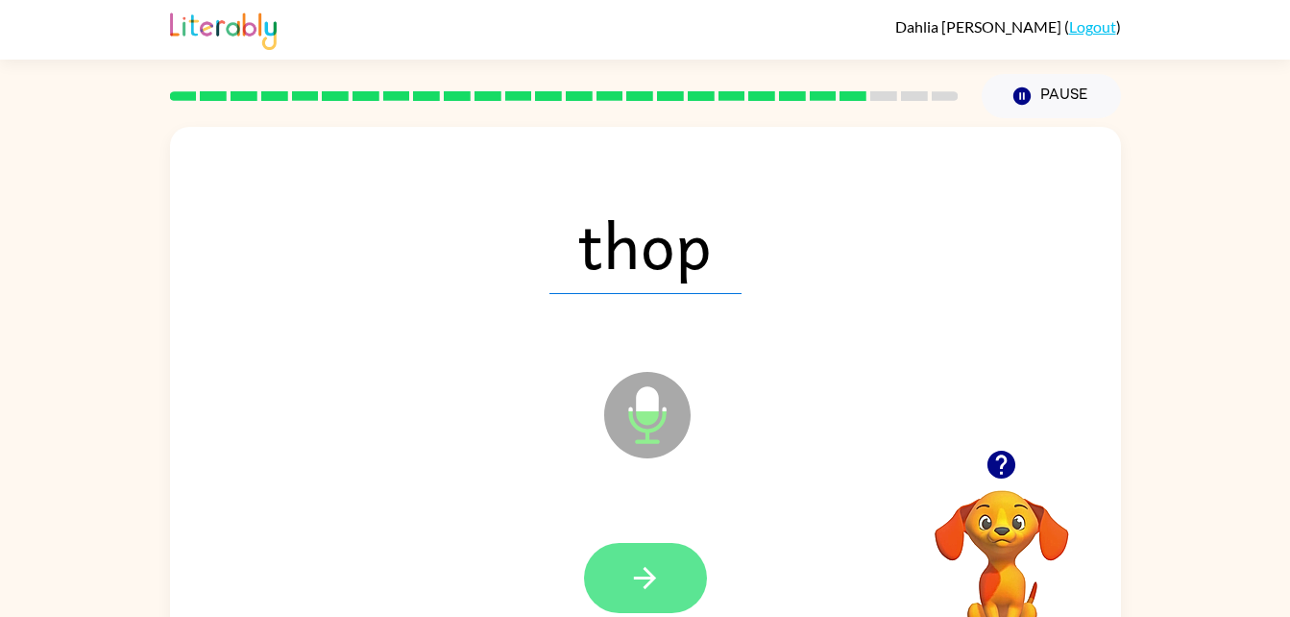
click at [633, 566] on icon "button" at bounding box center [645, 578] width 34 height 34
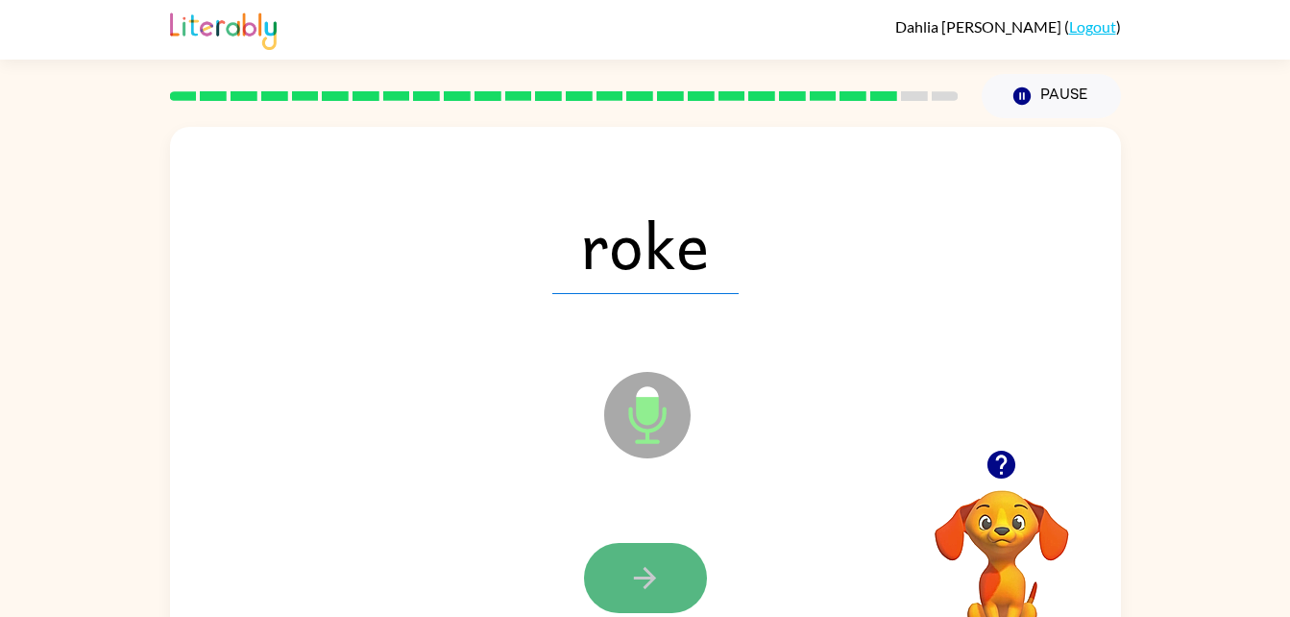
click at [613, 593] on button "button" at bounding box center [645, 578] width 123 height 70
click at [621, 577] on button "button" at bounding box center [645, 578] width 123 height 70
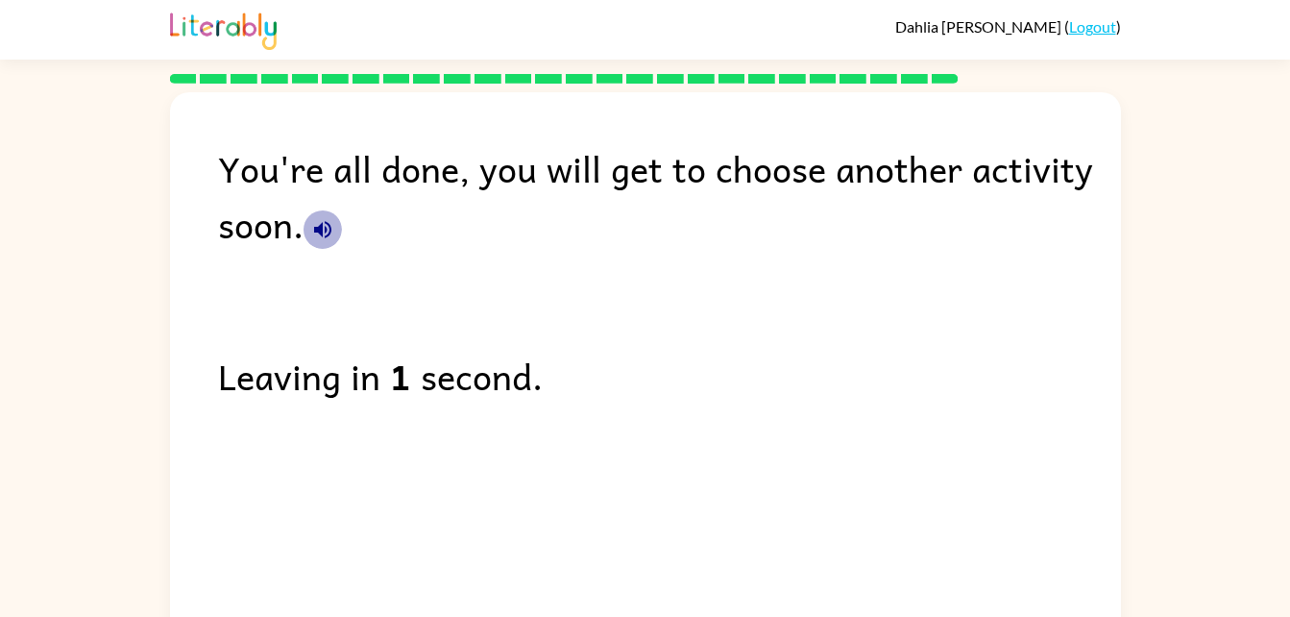
click at [314, 227] on icon "button" at bounding box center [322, 229] width 17 height 17
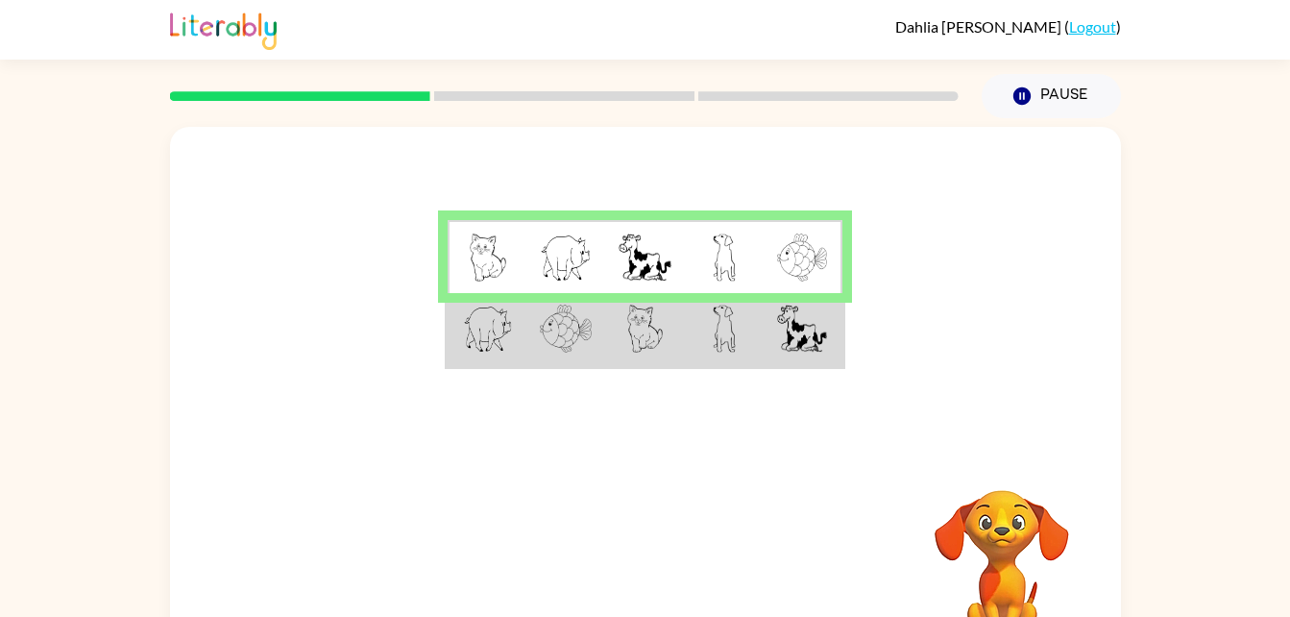
click at [724, 337] on img at bounding box center [724, 329] width 23 height 48
click at [721, 338] on img at bounding box center [724, 329] width 23 height 48
click at [724, 336] on img at bounding box center [724, 329] width 23 height 48
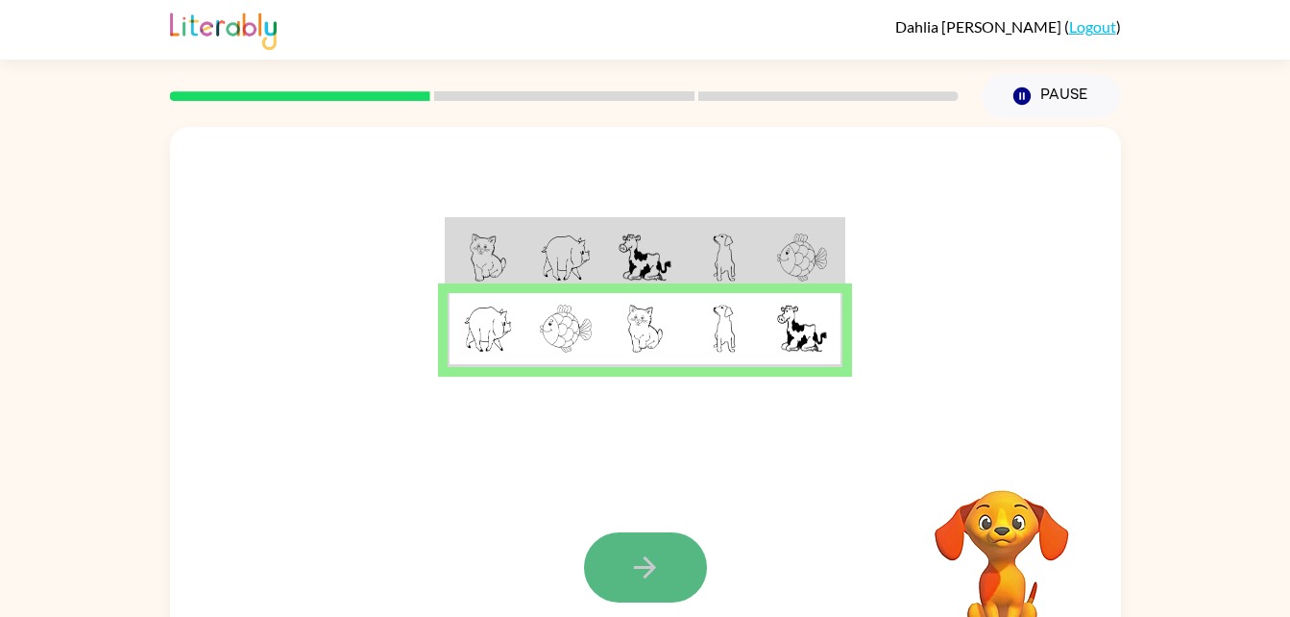
click at [634, 576] on icon "button" at bounding box center [645, 567] width 34 height 34
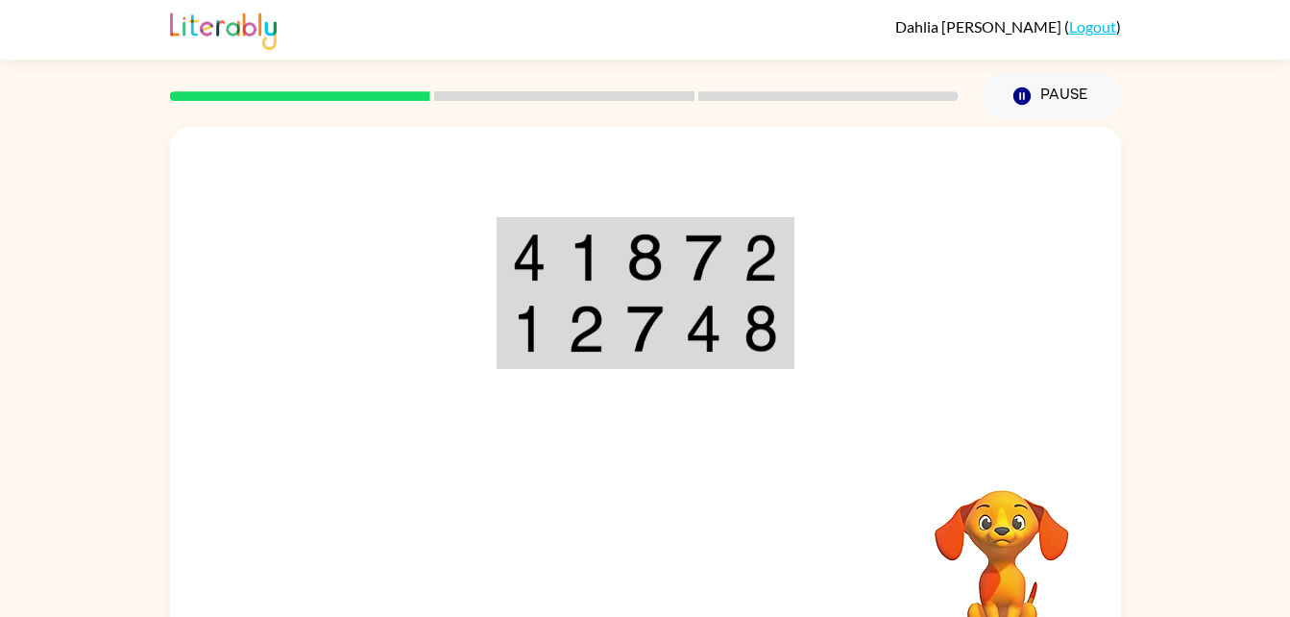
click at [558, 251] on td at bounding box center [586, 257] width 59 height 74
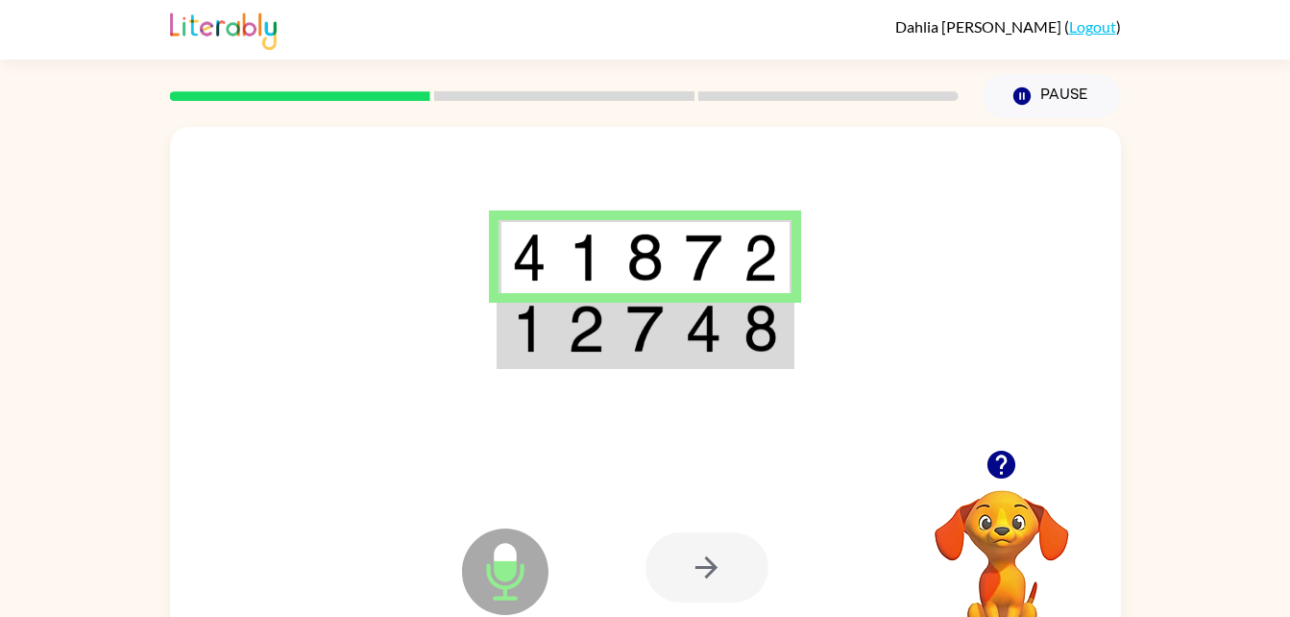
click at [723, 563] on div at bounding box center [707, 567] width 123 height 70
click at [973, 557] on video "Your browser must support playing .mp4 files to use Literably. Please try using…" at bounding box center [1002, 556] width 192 height 192
click at [689, 567] on div at bounding box center [707, 567] width 123 height 70
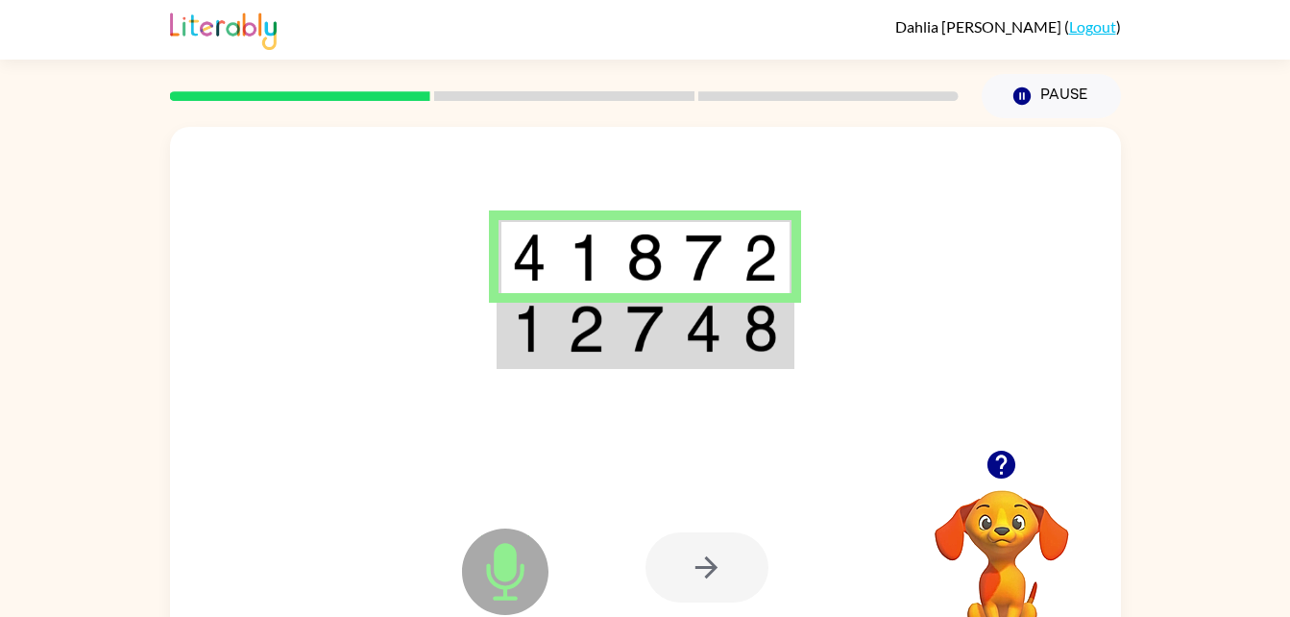
click at [483, 563] on icon at bounding box center [505, 571] width 86 height 86
click at [521, 75] on div at bounding box center [565, 95] width 812 height 67
click at [521, 95] on rect at bounding box center [564, 96] width 260 height 10
click at [732, 358] on td at bounding box center [703, 330] width 59 height 74
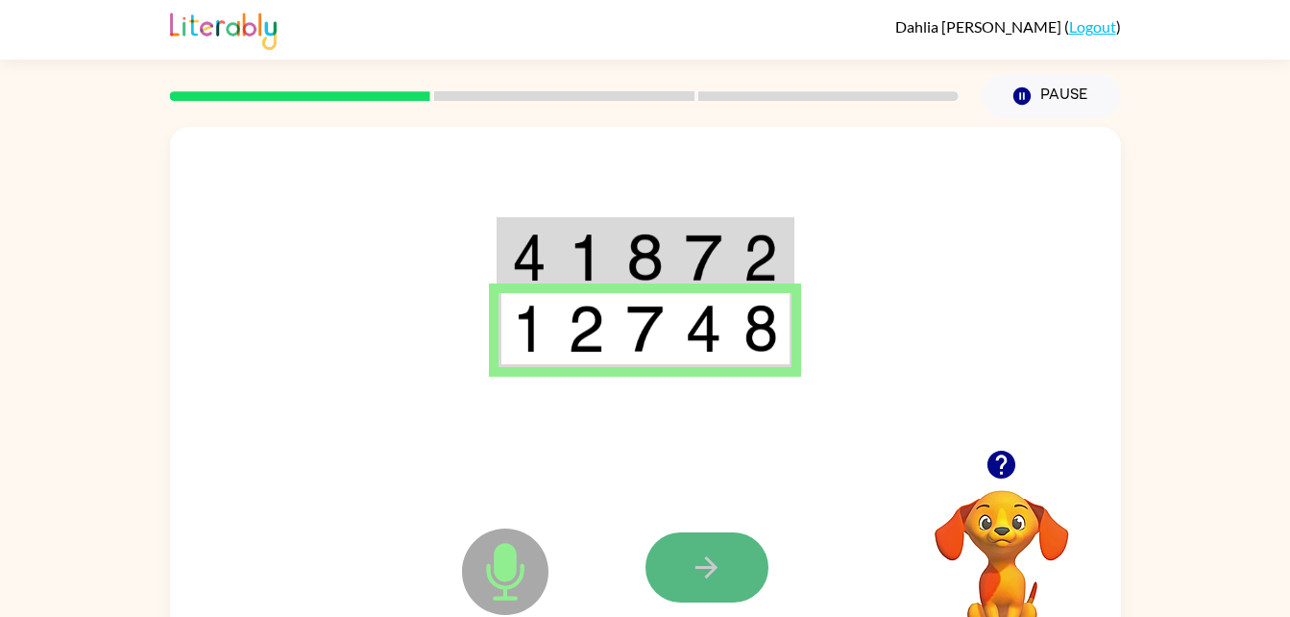
click at [727, 572] on button "button" at bounding box center [707, 567] width 123 height 70
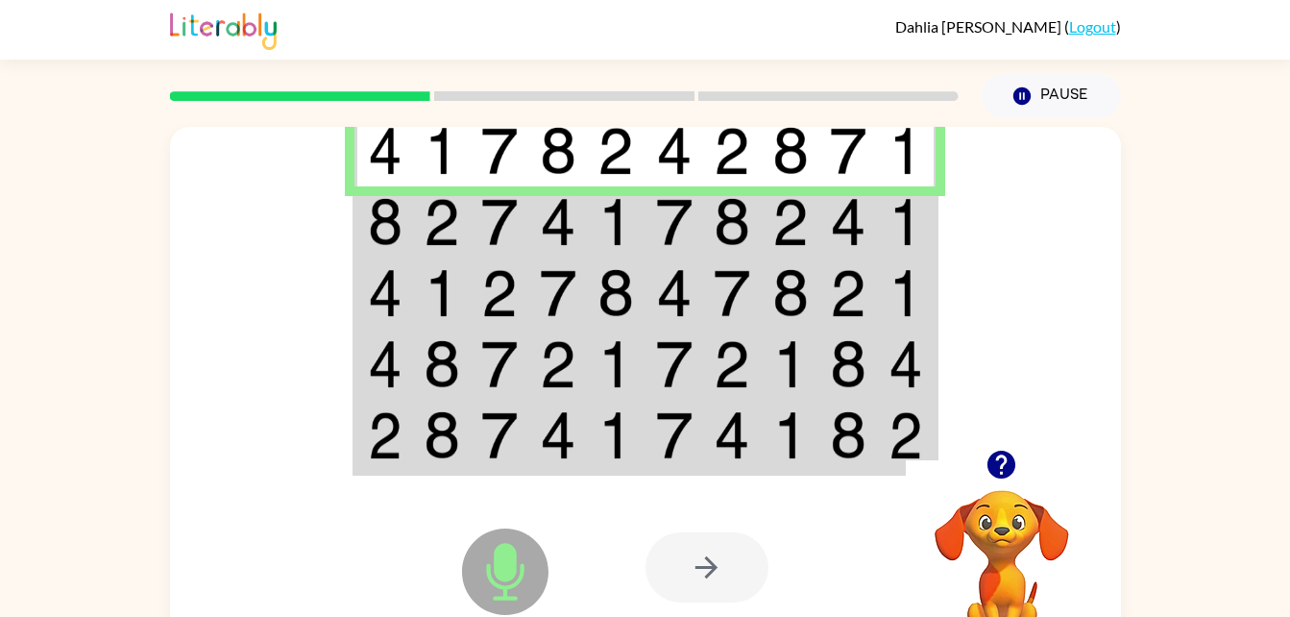
click at [440, 223] on img at bounding box center [442, 222] width 37 height 48
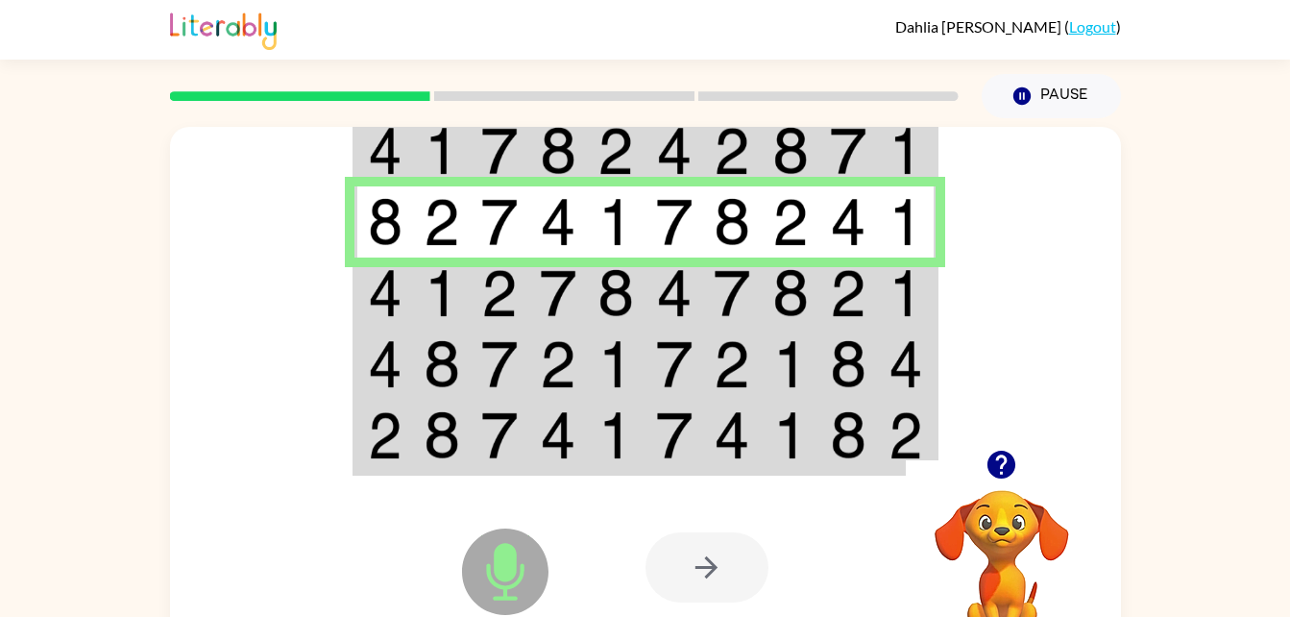
click at [440, 292] on img at bounding box center [442, 293] width 37 height 48
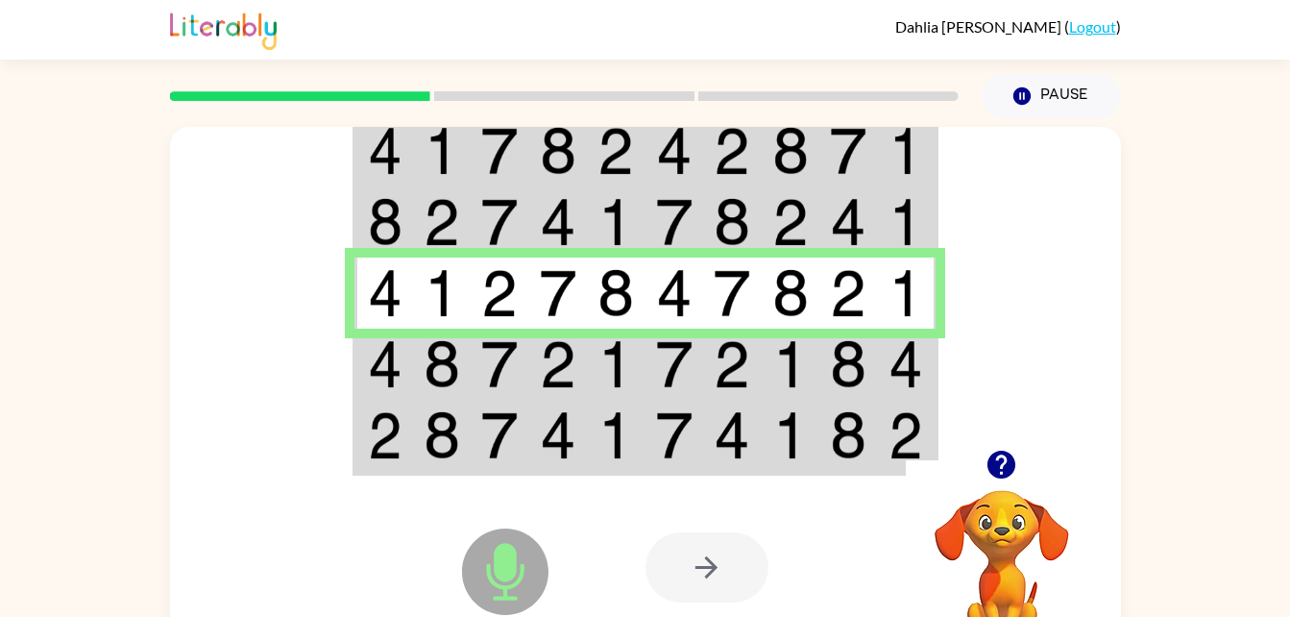
click at [431, 376] on img at bounding box center [442, 364] width 37 height 48
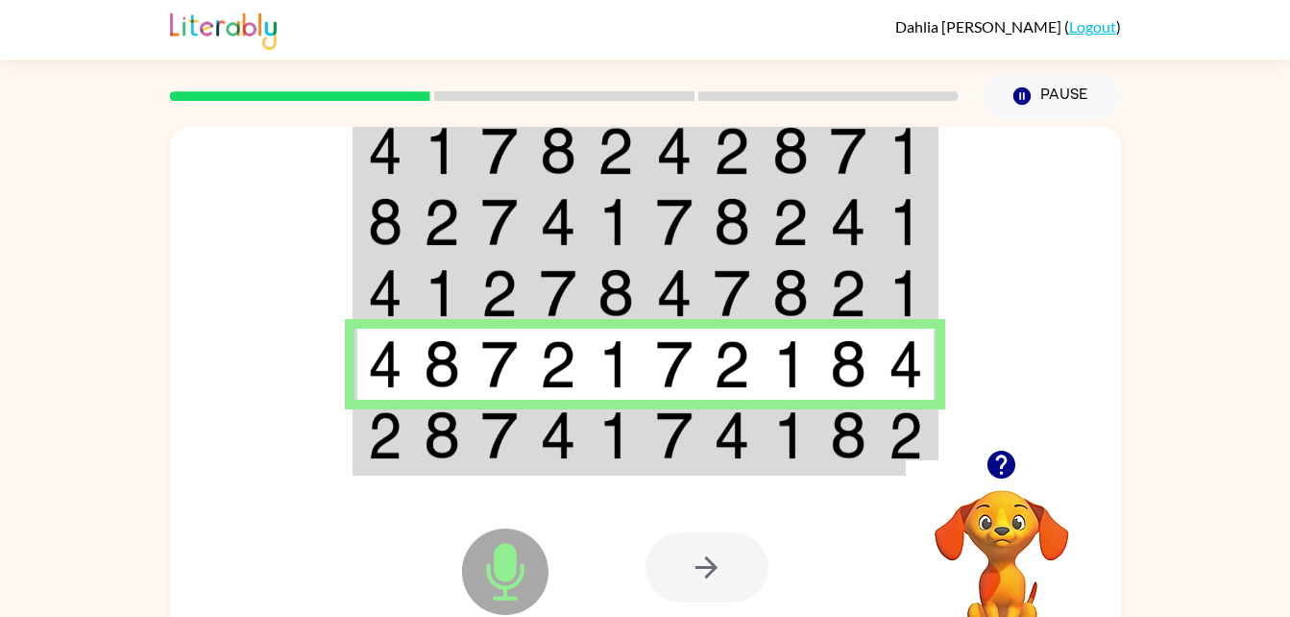
click at [414, 427] on td at bounding box center [442, 437] width 59 height 74
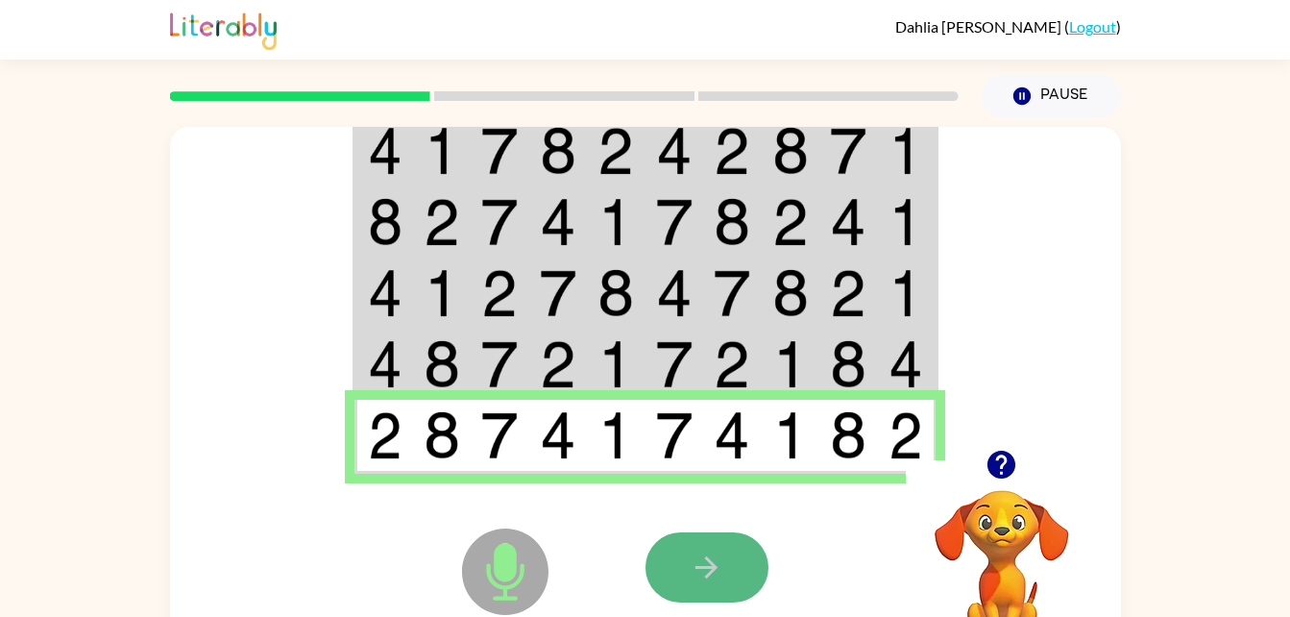
click at [702, 566] on icon "button" at bounding box center [707, 567] width 34 height 34
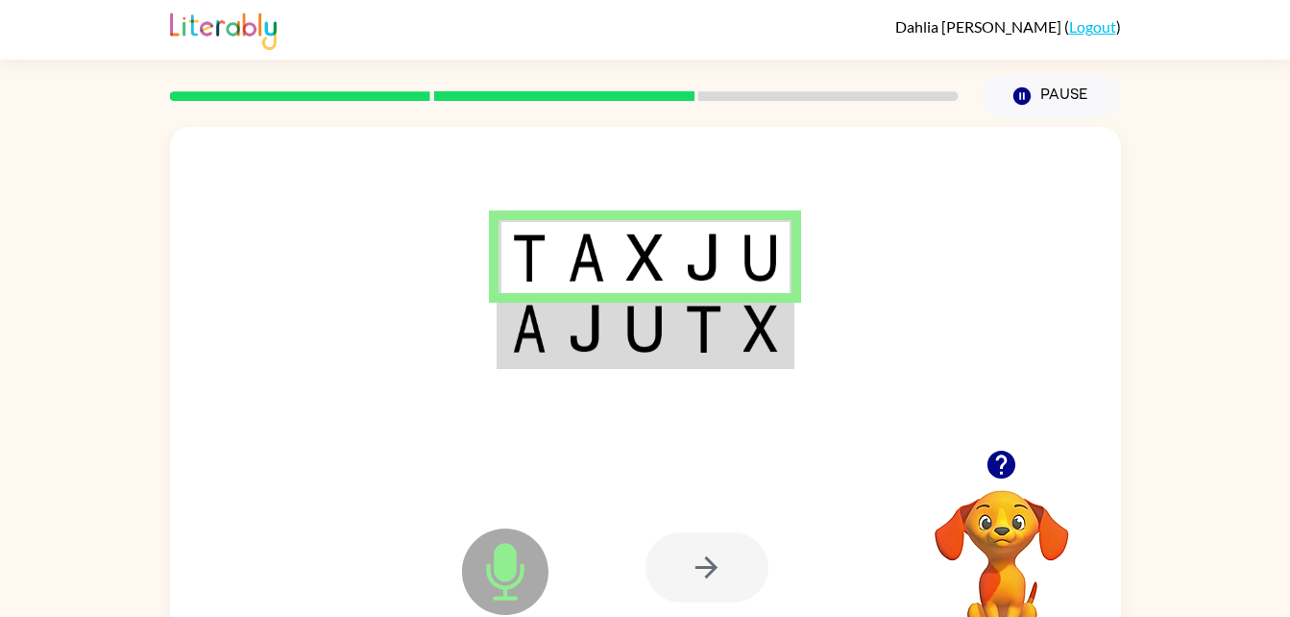
click at [664, 338] on td at bounding box center [645, 330] width 59 height 74
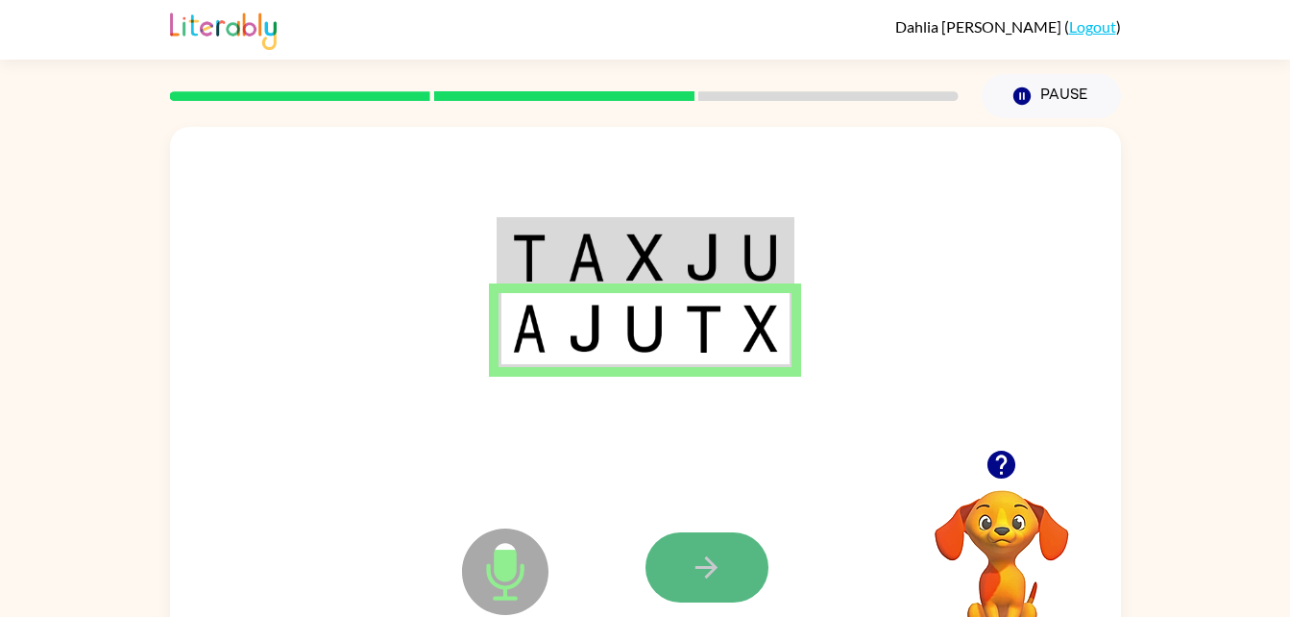
click at [710, 539] on button "button" at bounding box center [707, 567] width 123 height 70
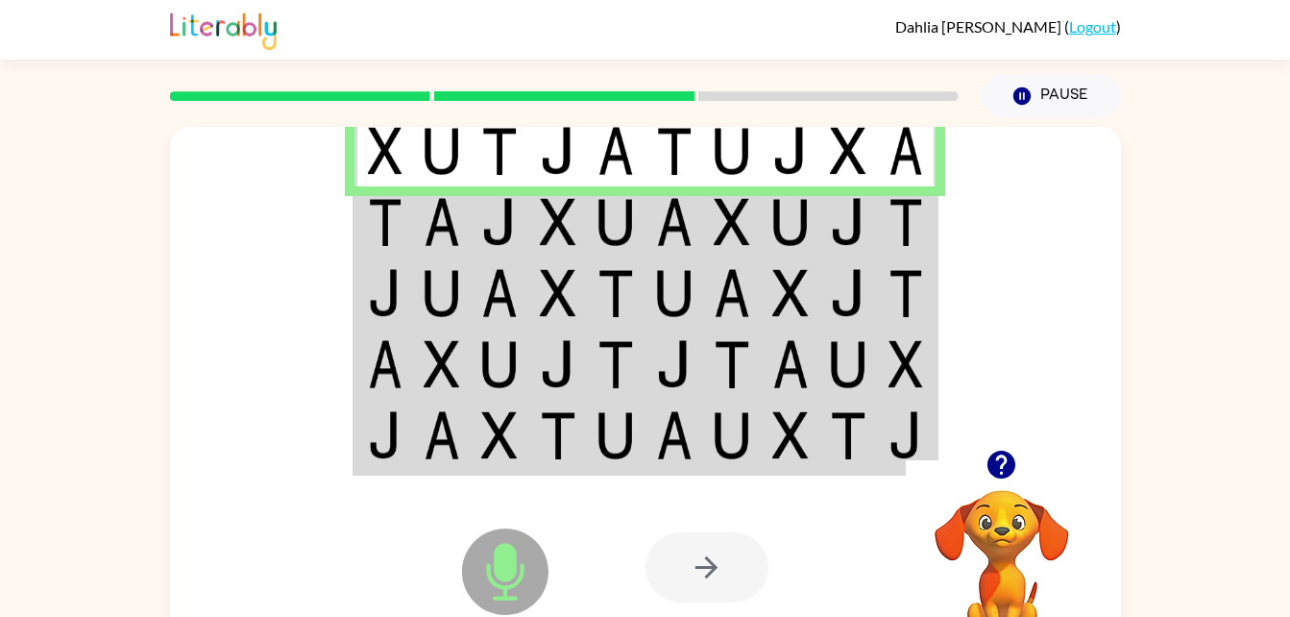
click at [432, 211] on img at bounding box center [442, 222] width 37 height 48
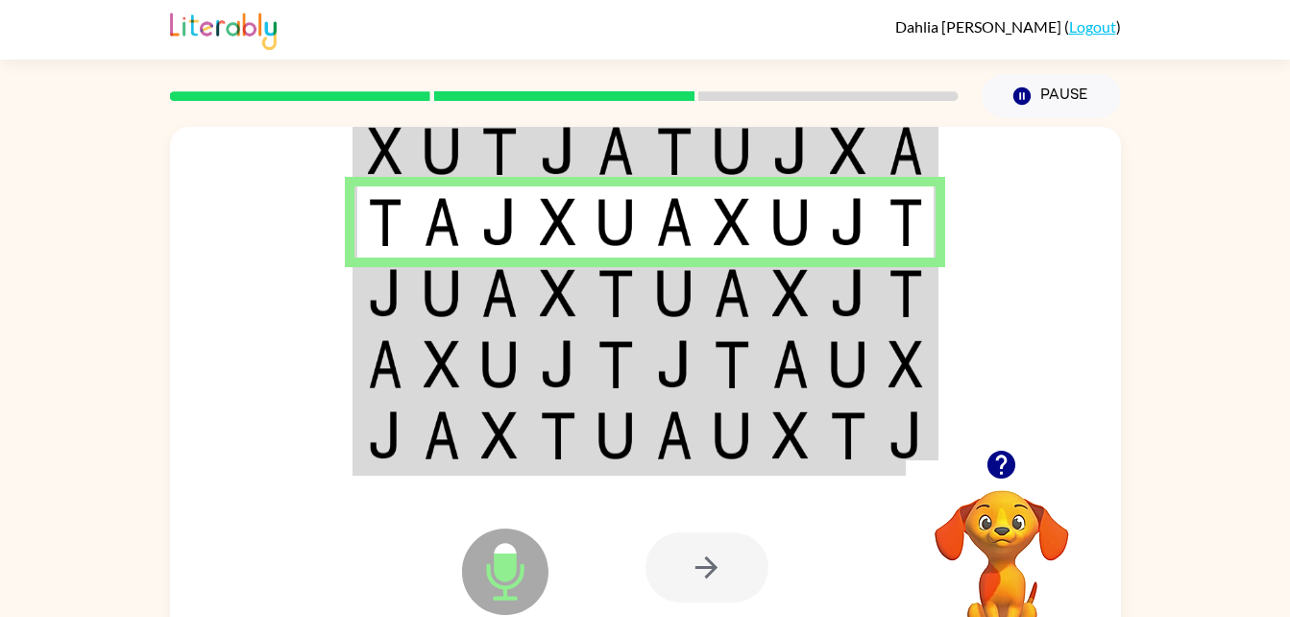
click at [401, 298] on img at bounding box center [385, 293] width 35 height 48
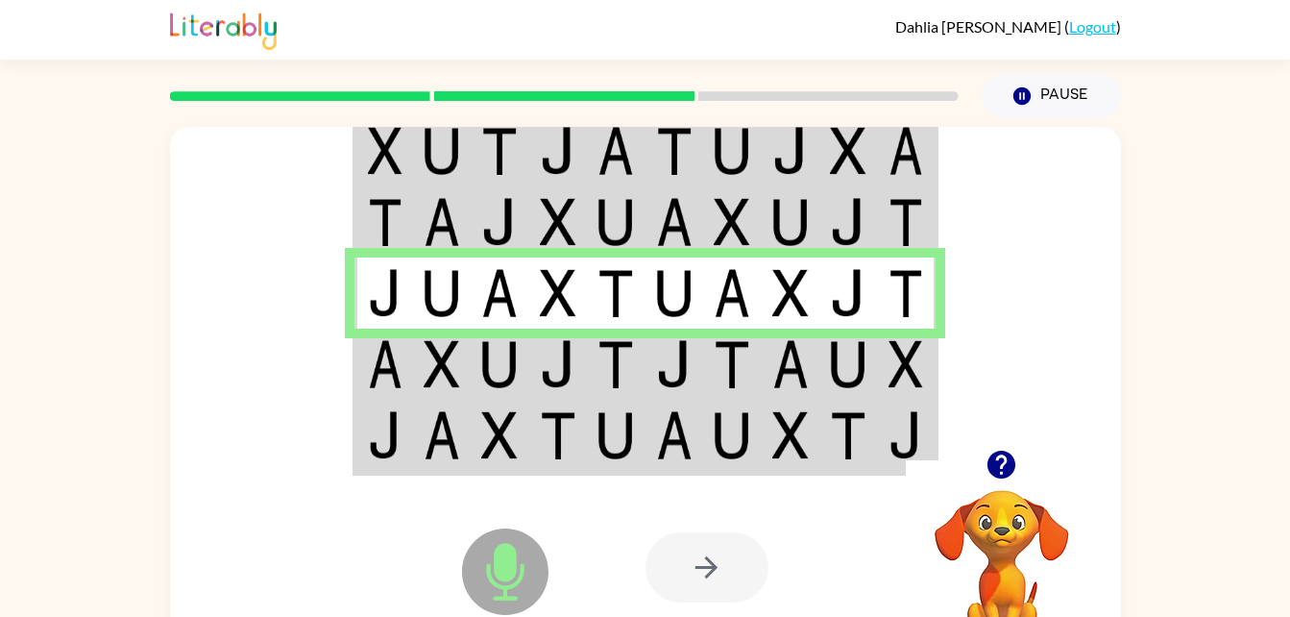
click at [379, 360] on img at bounding box center [385, 364] width 35 height 48
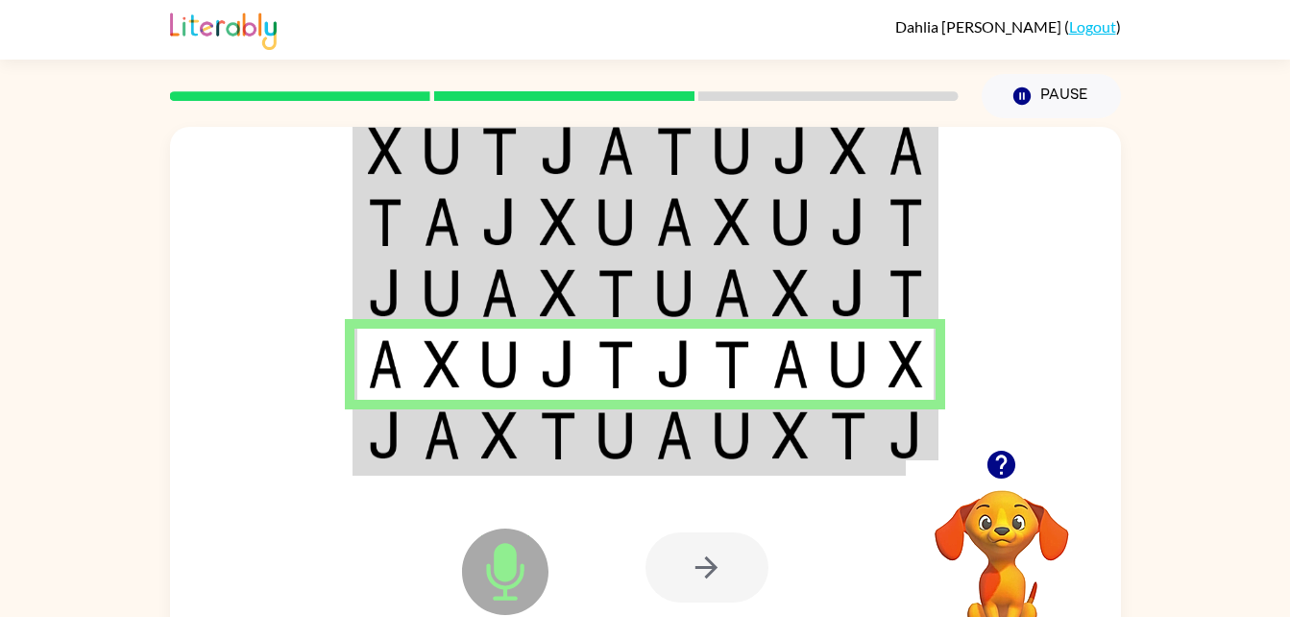
click at [411, 467] on div "Microphone The Microphone is here when it is your turn to talk" at bounding box center [457, 523] width 191 height 128
click at [419, 433] on td at bounding box center [442, 437] width 59 height 74
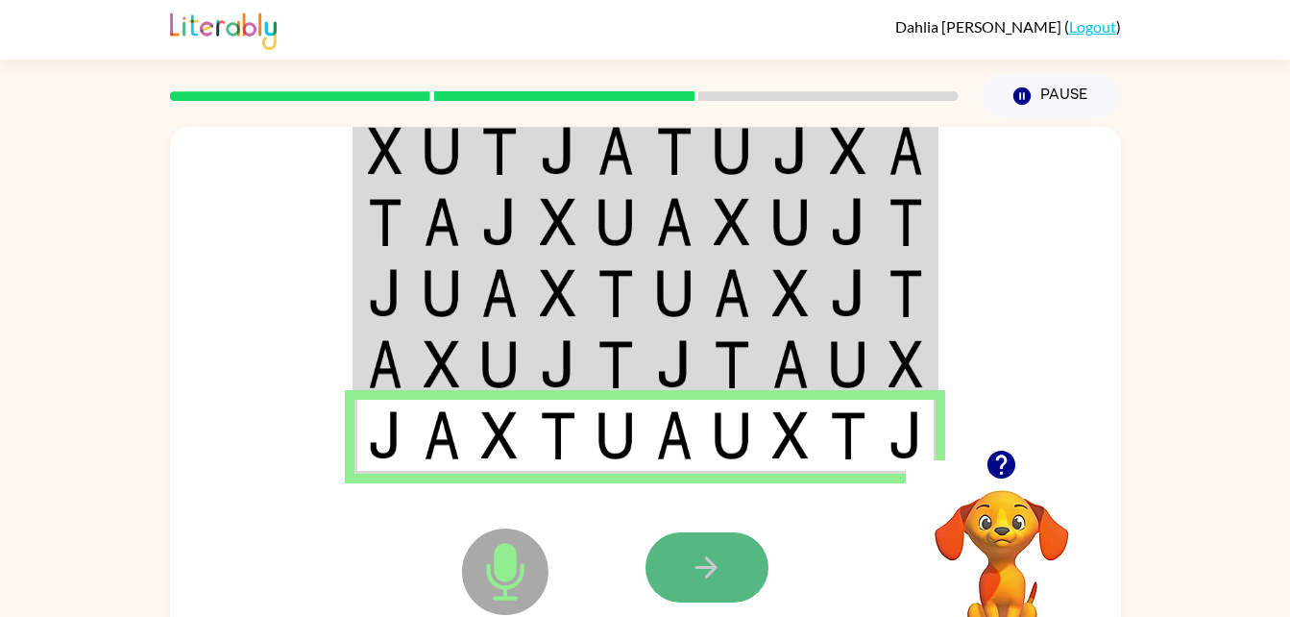
click at [707, 573] on icon "button" at bounding box center [707, 567] width 34 height 34
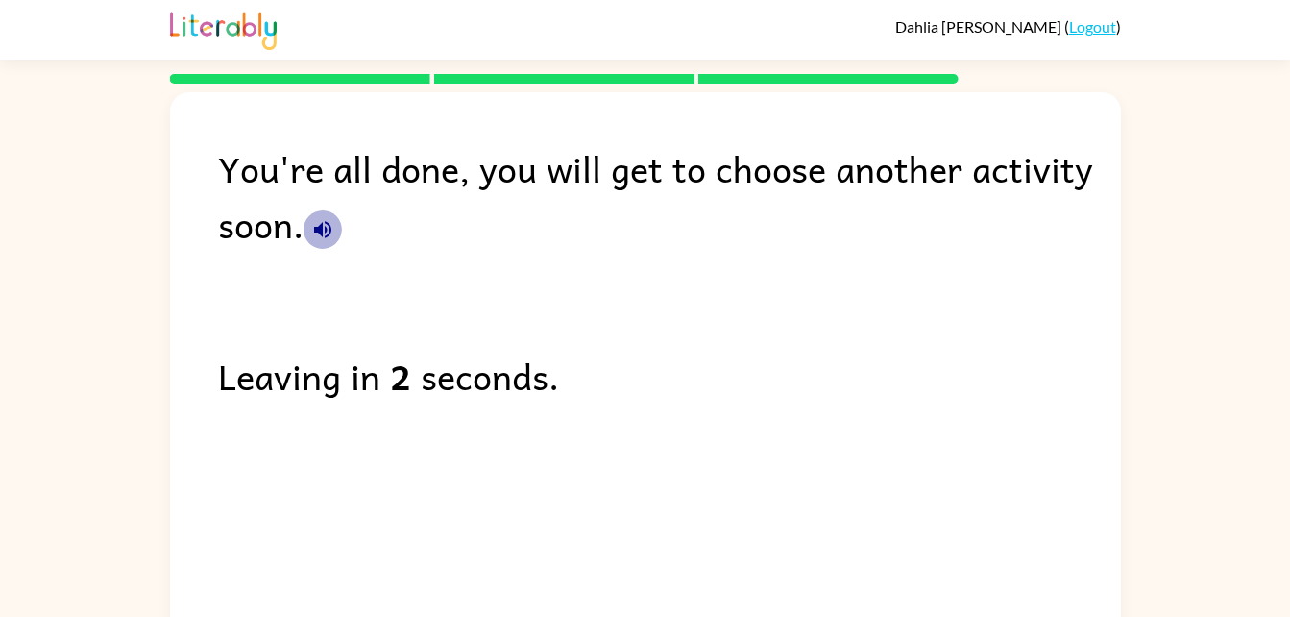
click at [326, 223] on icon "button" at bounding box center [322, 229] width 17 height 17
